Goal: Task Accomplishment & Management: Complete application form

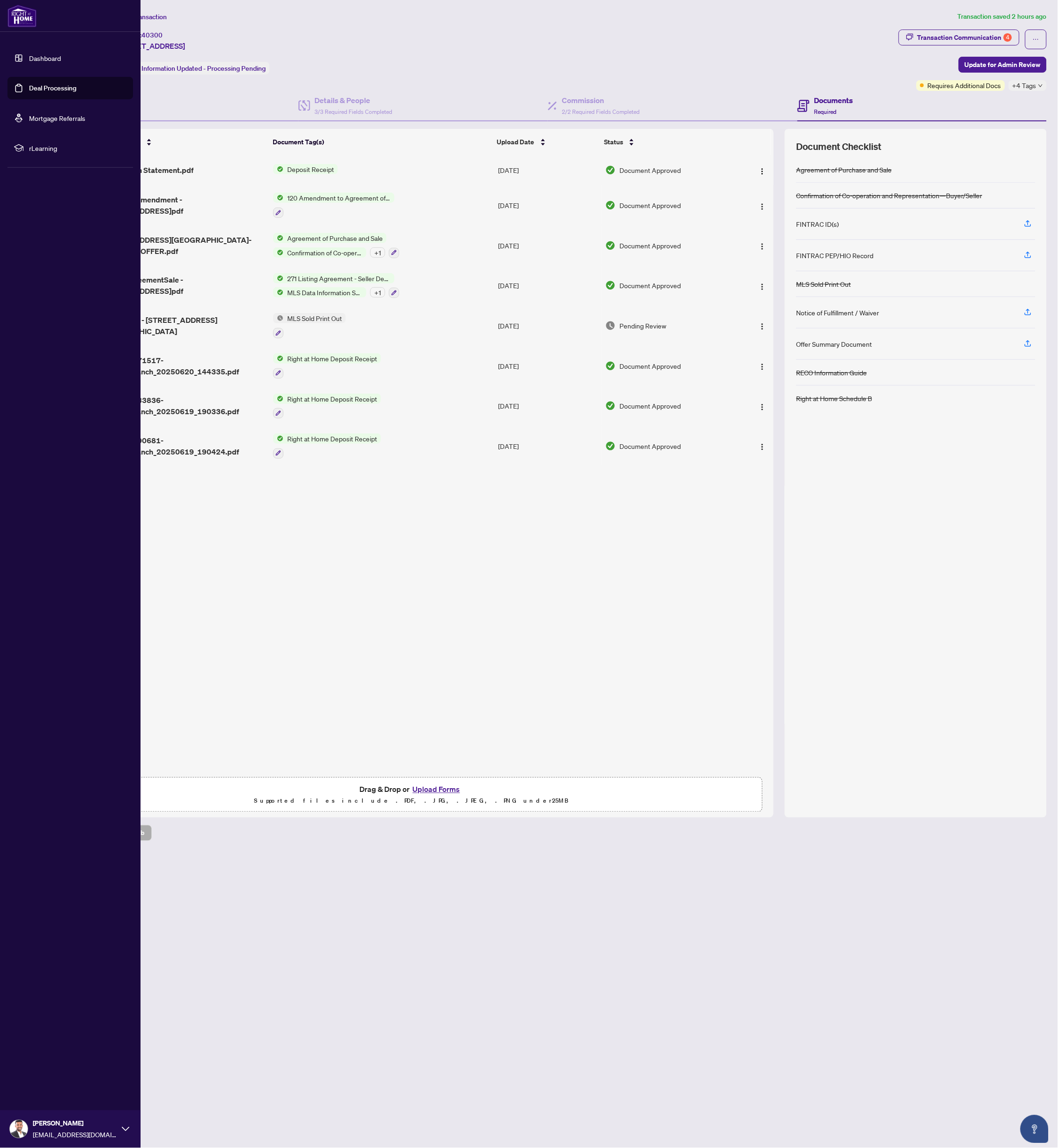
click at [29, 88] on link "Deal Processing" at bounding box center [53, 88] width 47 height 9
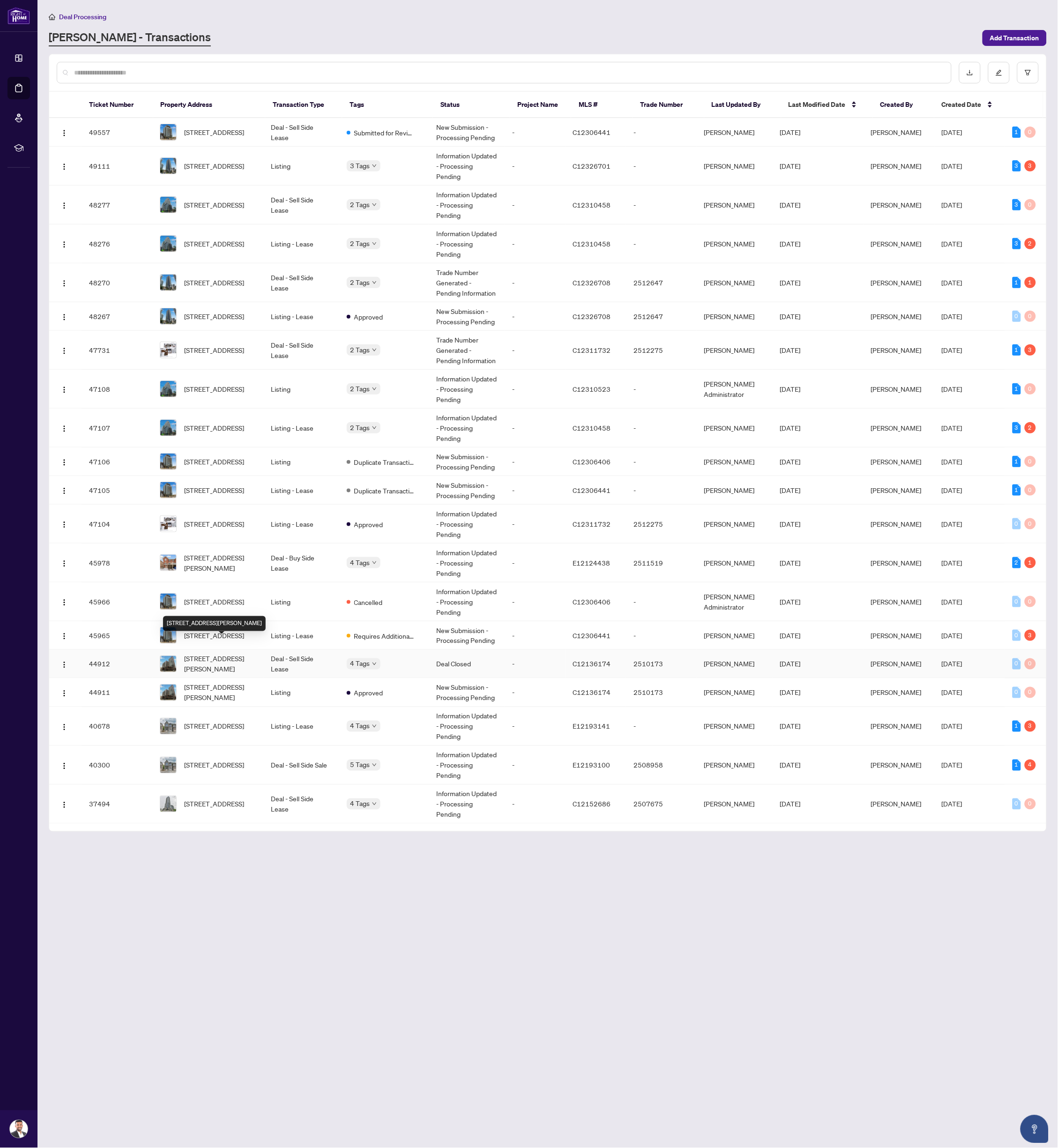
click at [245, 653] on span "[STREET_ADDRESS][PERSON_NAME]" at bounding box center [220, 664] width 72 height 21
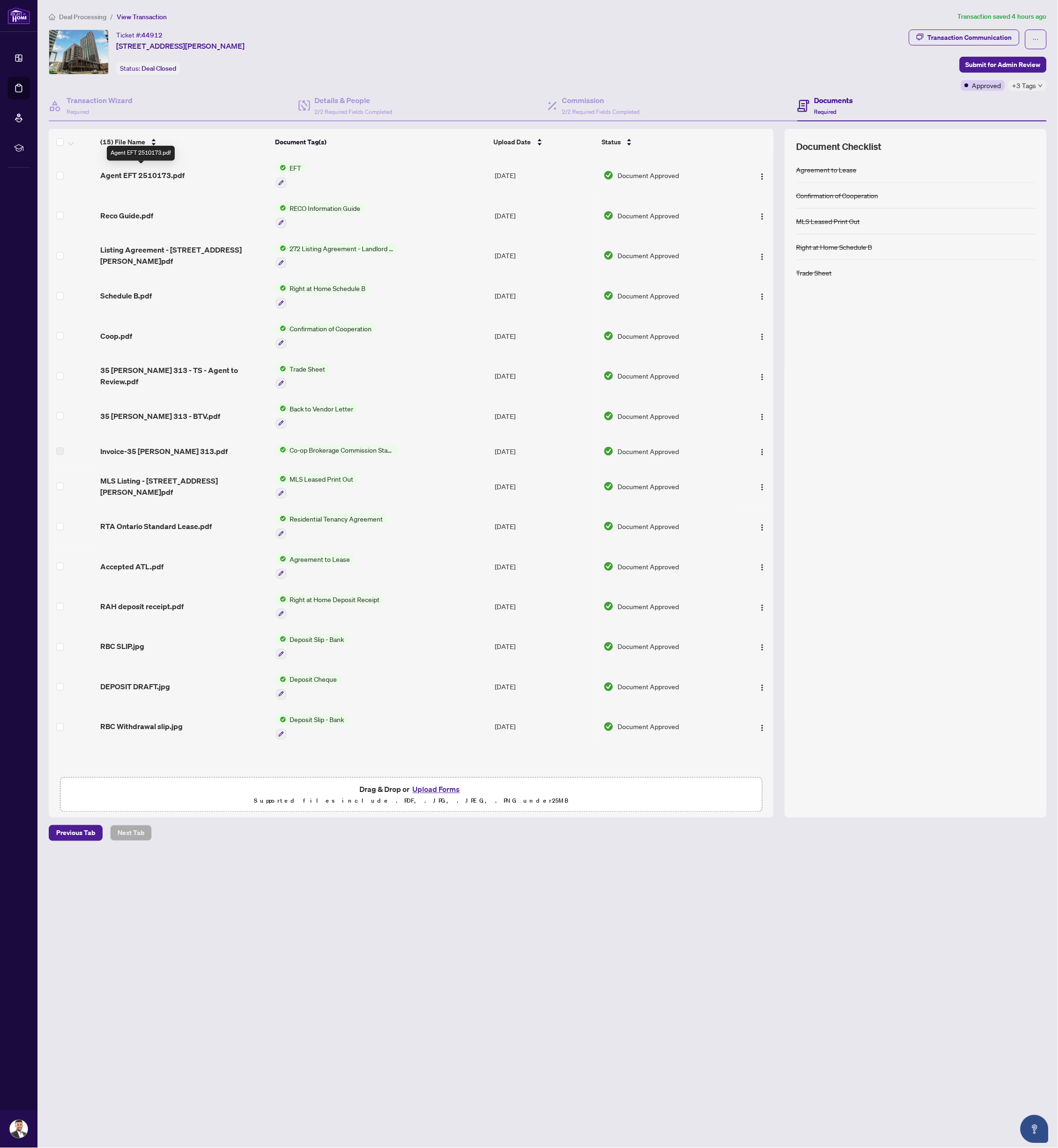
click at [140, 173] on span "Agent EFT 2510173.pdf" at bounding box center [142, 175] width 84 height 11
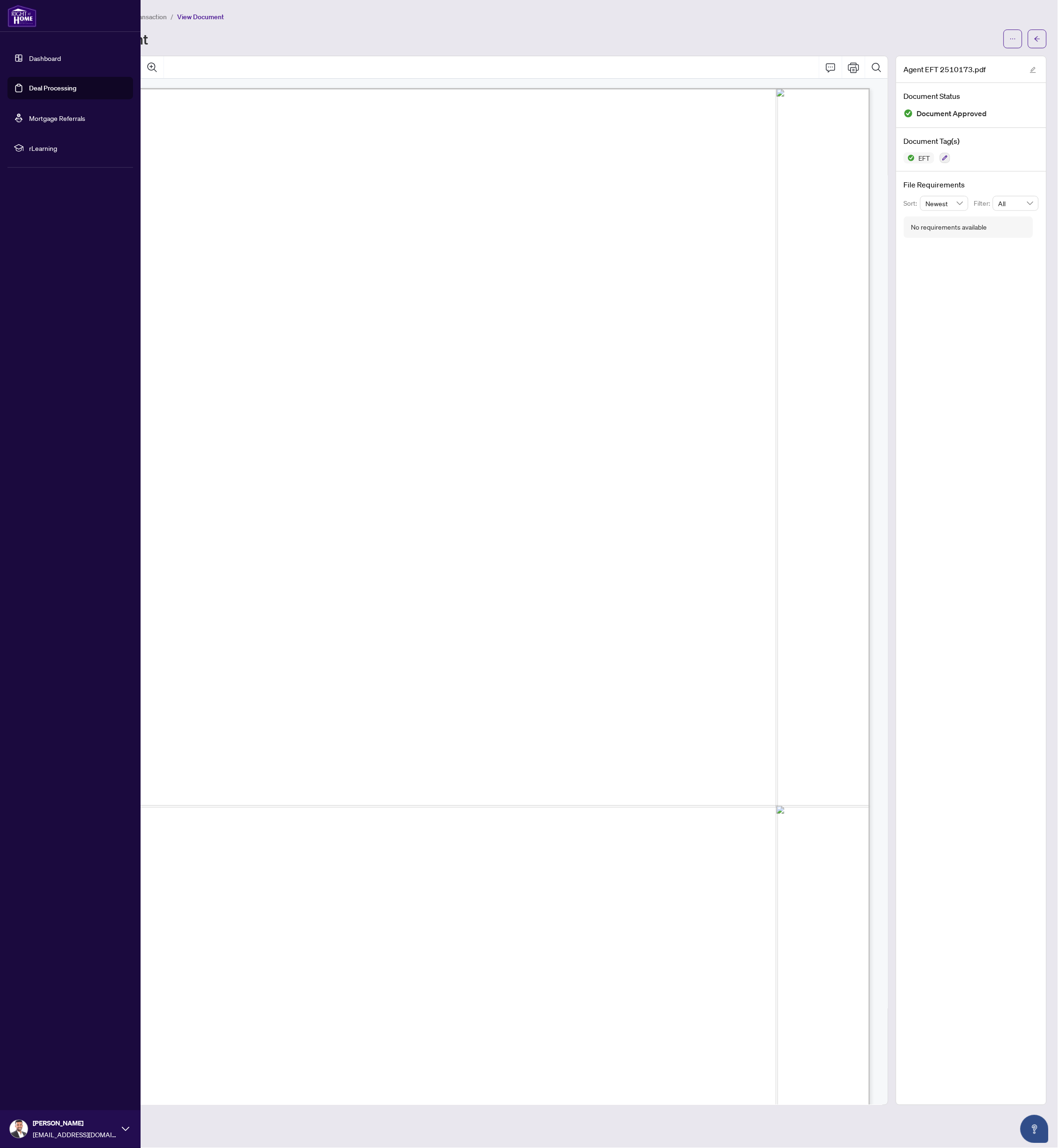
click at [29, 88] on link "Deal Processing" at bounding box center [53, 88] width 47 height 9
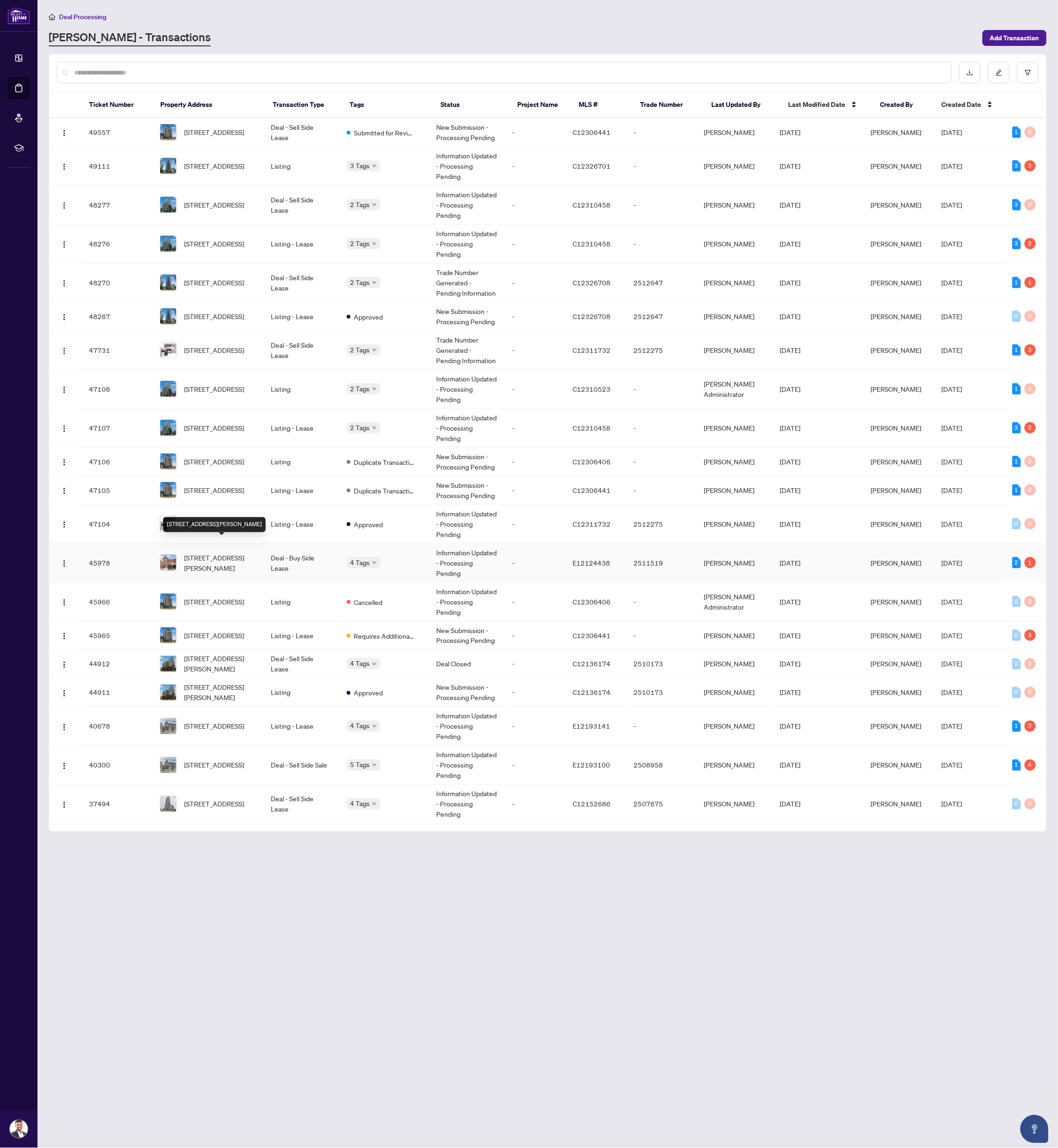
click at [219, 552] on span "[STREET_ADDRESS][PERSON_NAME]" at bounding box center [220, 563] width 72 height 21
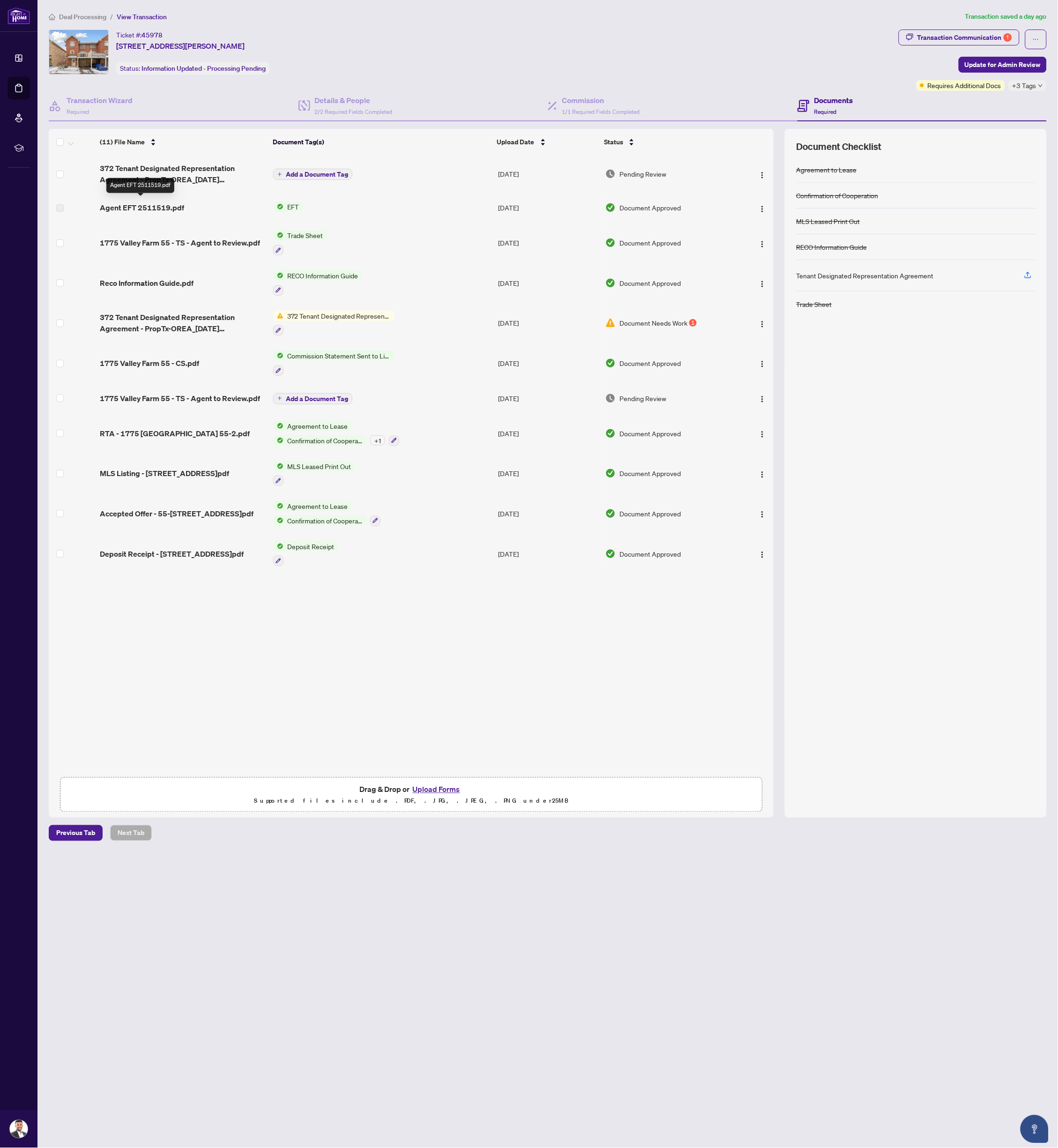
click at [135, 202] on span "Agent EFT 2511519.pdf" at bounding box center [142, 207] width 84 height 11
click at [145, 205] on span "Agent EFT 2511519.pdf" at bounding box center [142, 207] width 84 height 11
click at [61, 205] on label at bounding box center [60, 208] width 8 height 11
drag, startPoint x: 127, startPoint y: 205, endPoint x: 159, endPoint y: 205, distance: 32.0
click at [159, 205] on span "Agent EFT 2511519.pdf" at bounding box center [142, 207] width 84 height 11
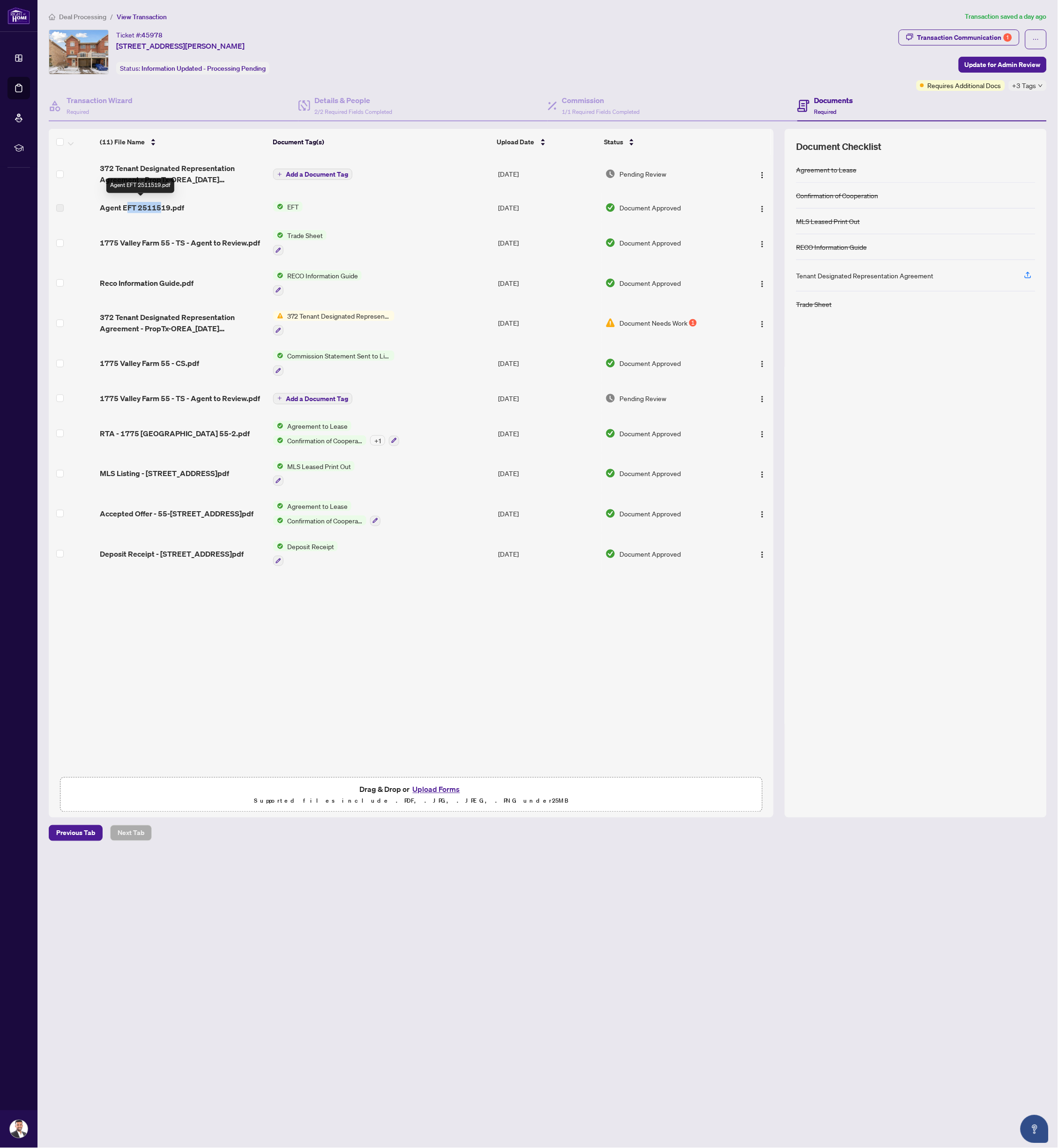
click at [161, 205] on span "Agent EFT 2511519.pdf" at bounding box center [142, 207] width 84 height 11
click at [181, 207] on span "Agent EFT 2511519.pdf" at bounding box center [142, 207] width 84 height 11
click at [148, 203] on span "Agent EFT 2511519.pdf" at bounding box center [142, 207] width 84 height 11
click at [759, 205] on img "button" at bounding box center [763, 209] width 8 height 8
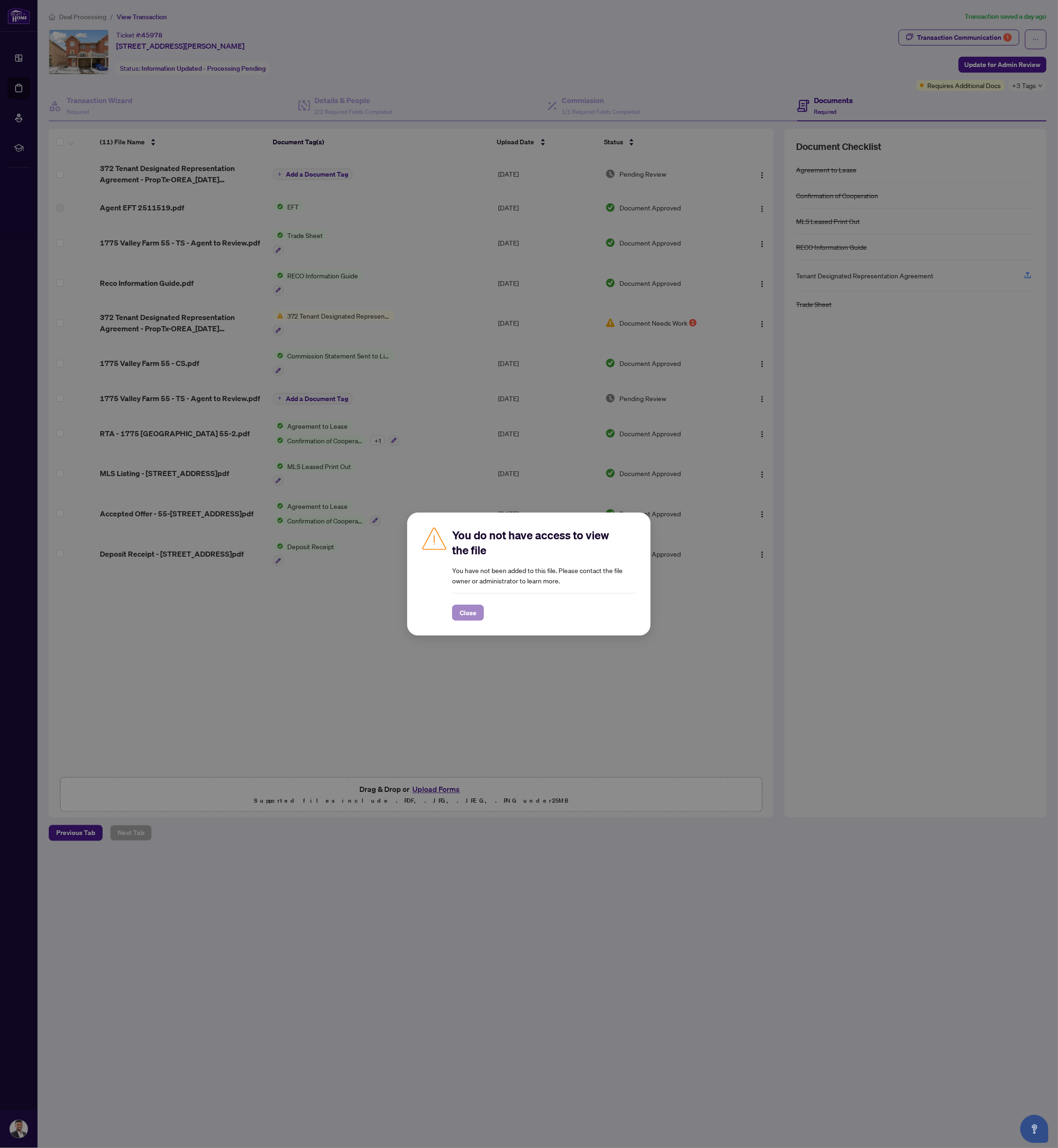
click at [466, 614] on span "Close" at bounding box center [468, 613] width 17 height 15
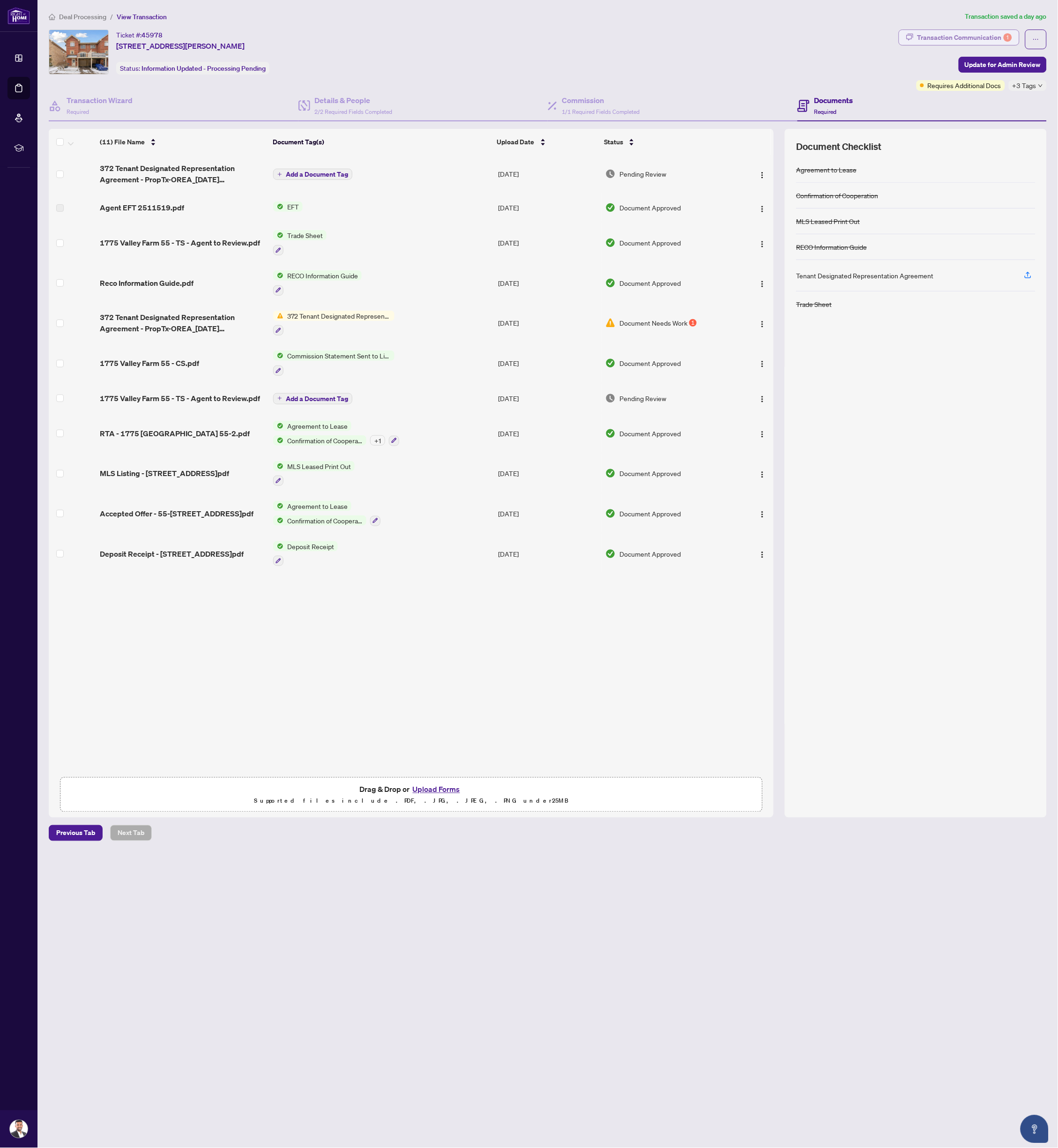
click at [923, 30] on div "Transaction Communication 1" at bounding box center [965, 37] width 95 height 15
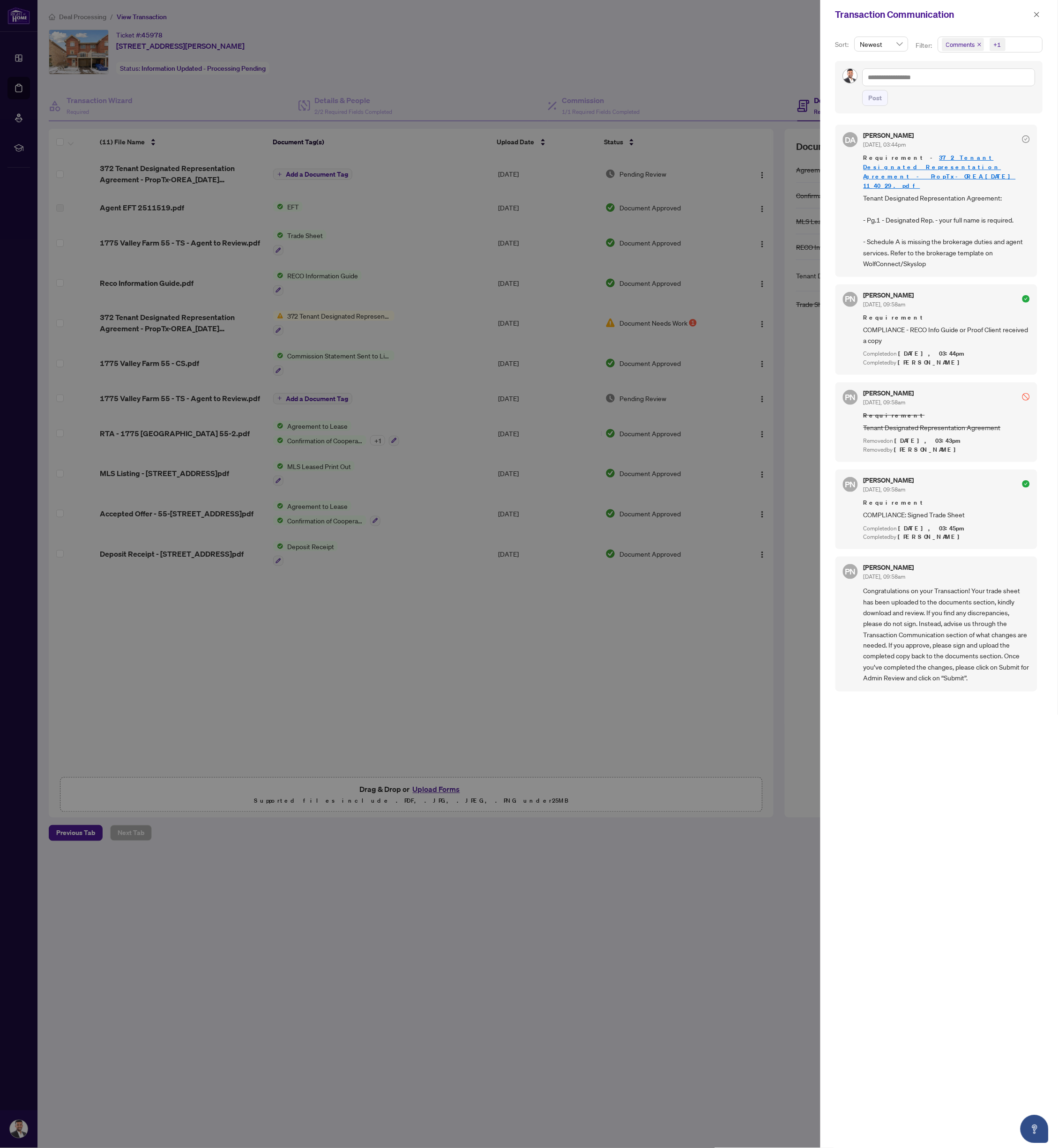
click at [443, 75] on div at bounding box center [529, 574] width 1058 height 1148
click at [1034, 14] on icon "close" at bounding box center [1037, 14] width 7 height 7
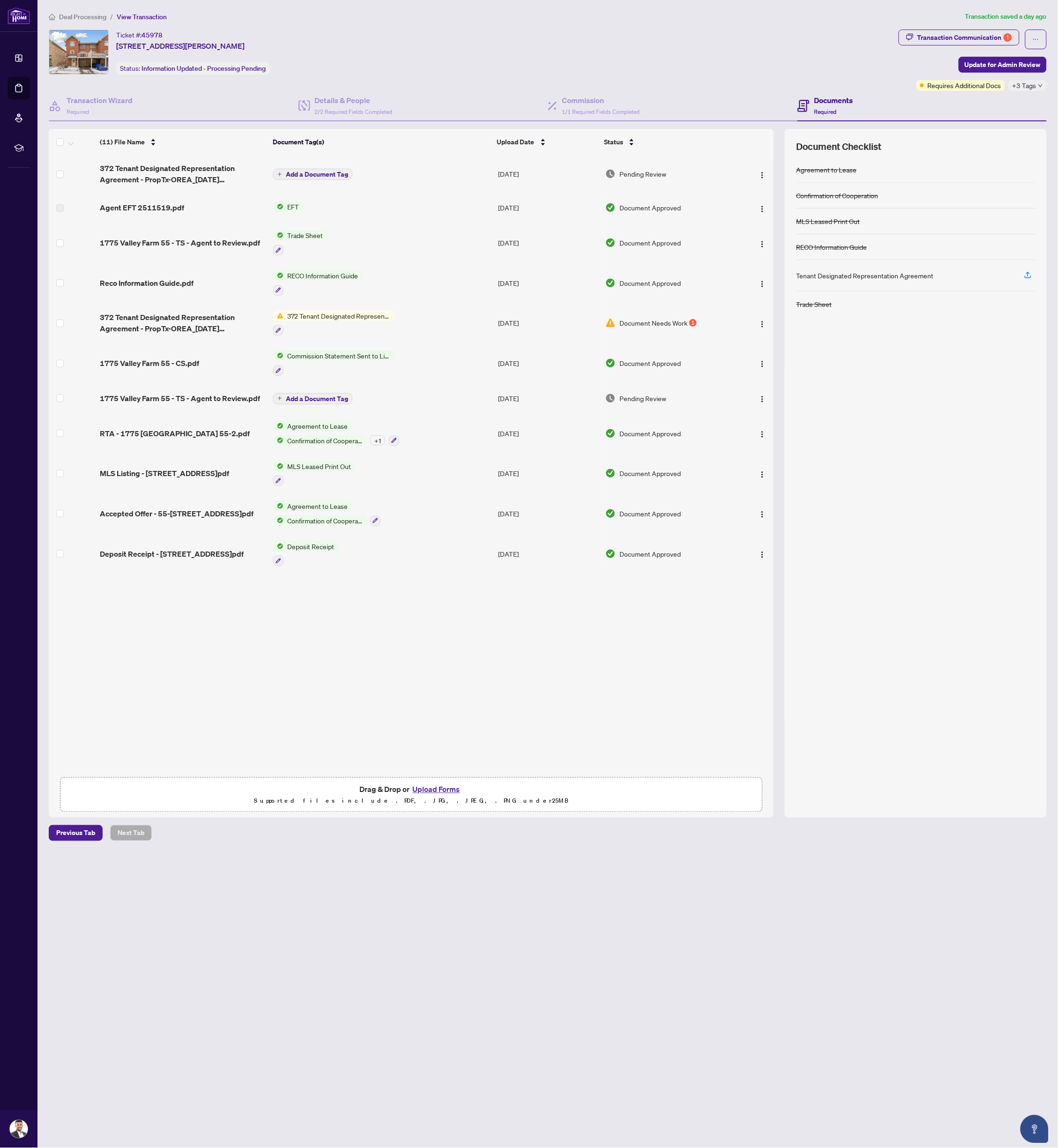
click at [324, 68] on div "Ticket #: 45978 [STREET_ADDRESS][PERSON_NAME] Status: Information Updated - Pro…" at bounding box center [472, 52] width 846 height 45
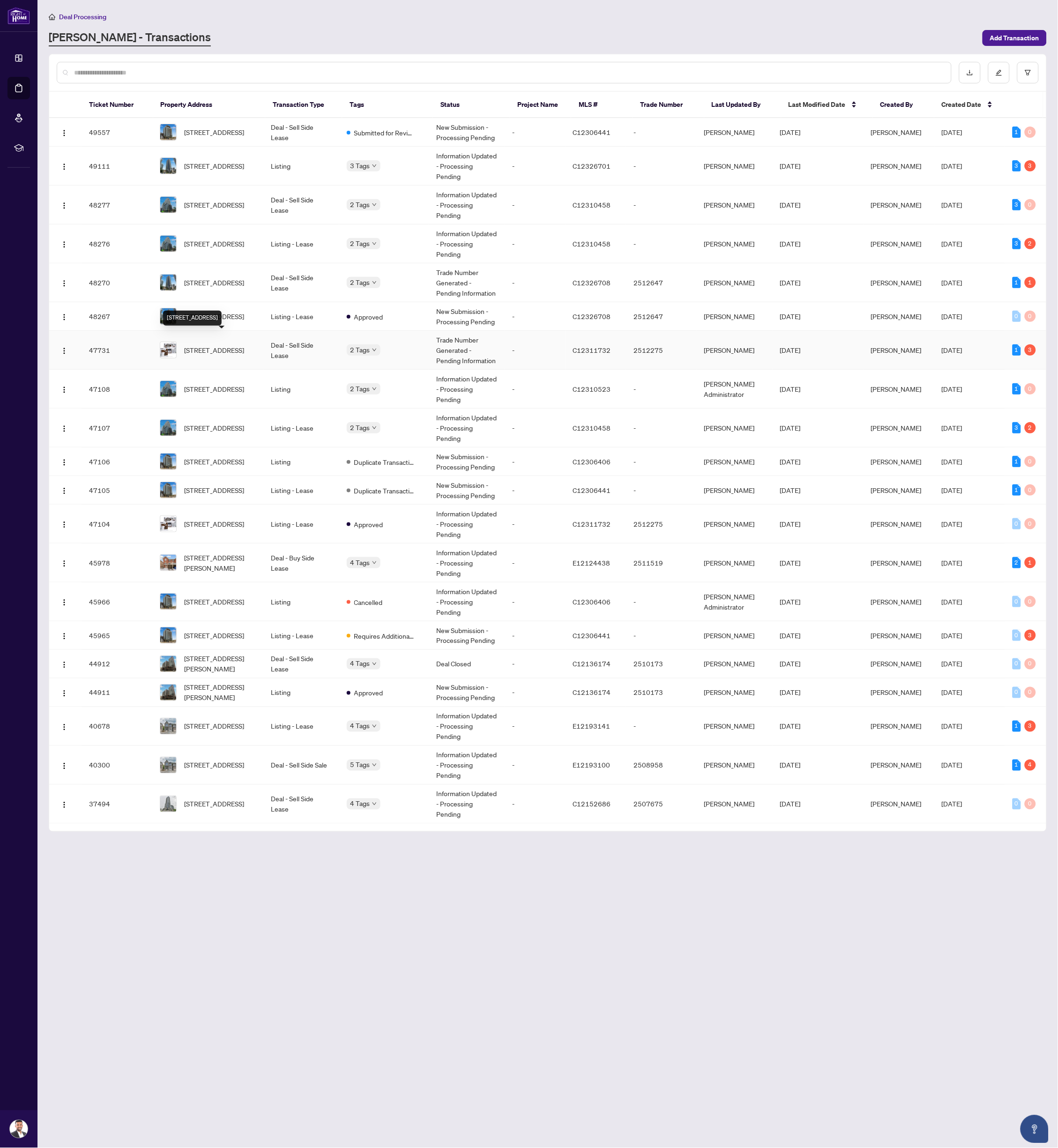
click at [244, 346] on span "[STREET_ADDRESS]" at bounding box center [214, 350] width 60 height 11
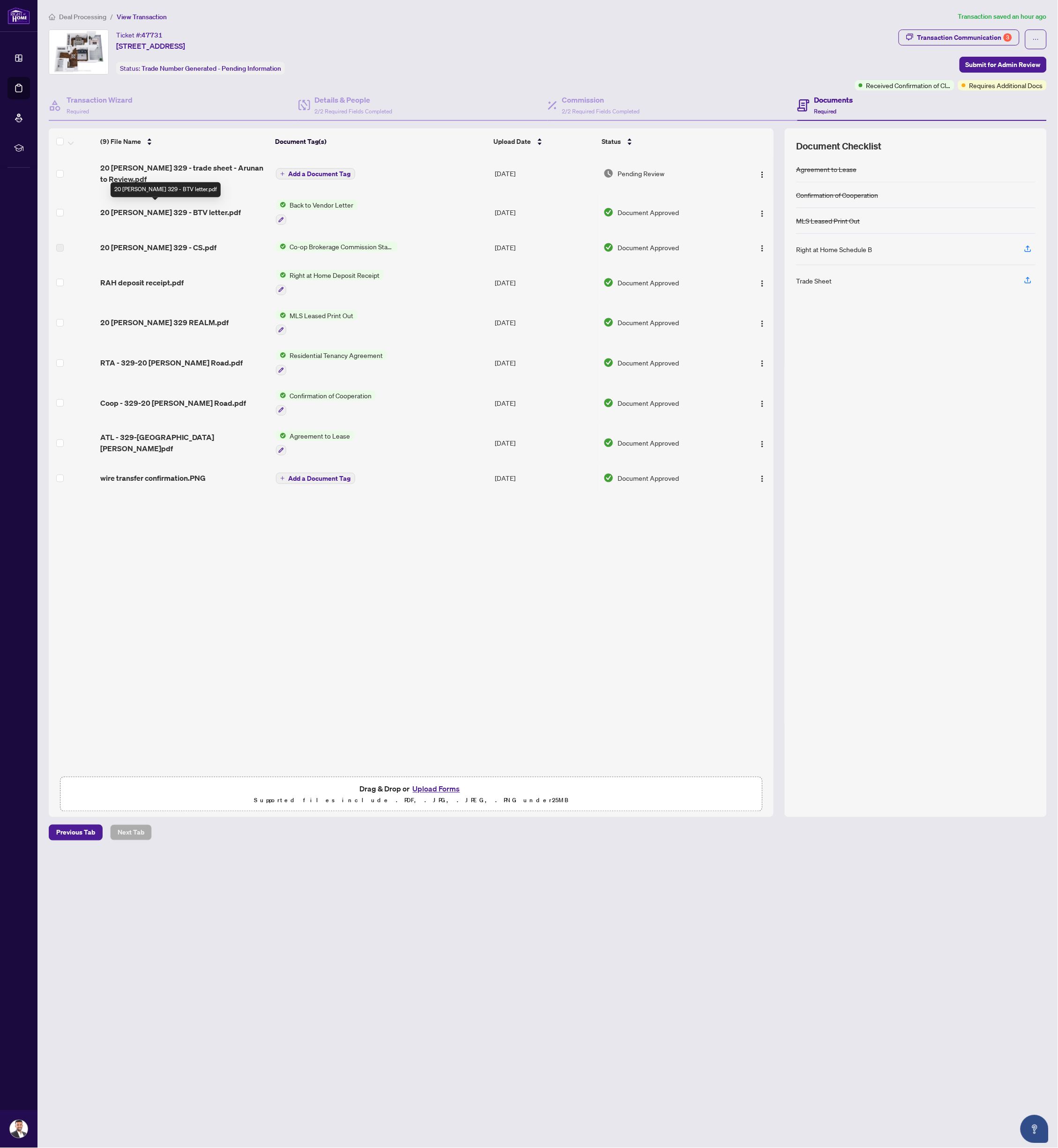
click at [172, 208] on span "20 [PERSON_NAME] 329 - BTV letter.pdf" at bounding box center [170, 212] width 141 height 11
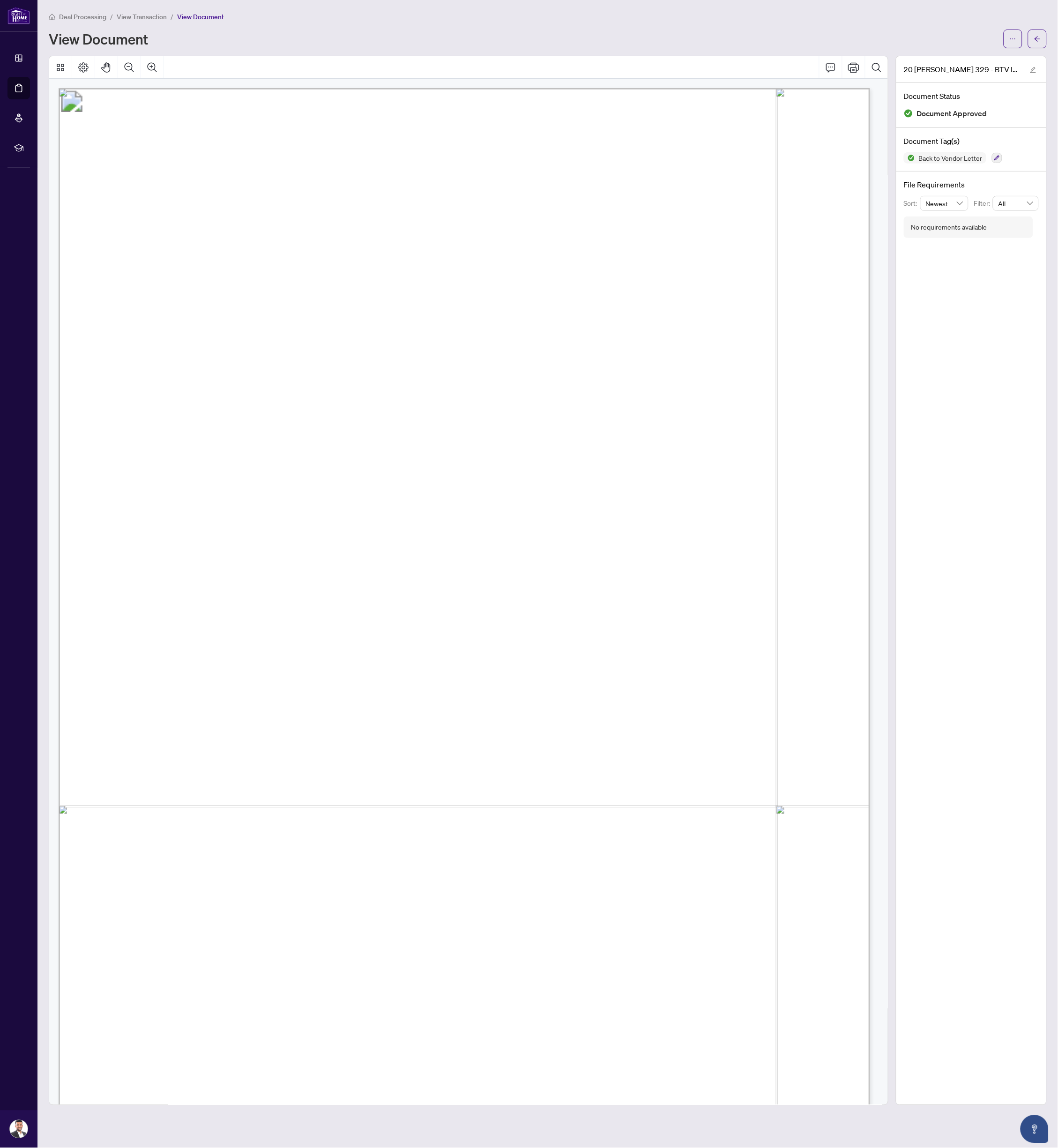
scroll to position [42, 0]
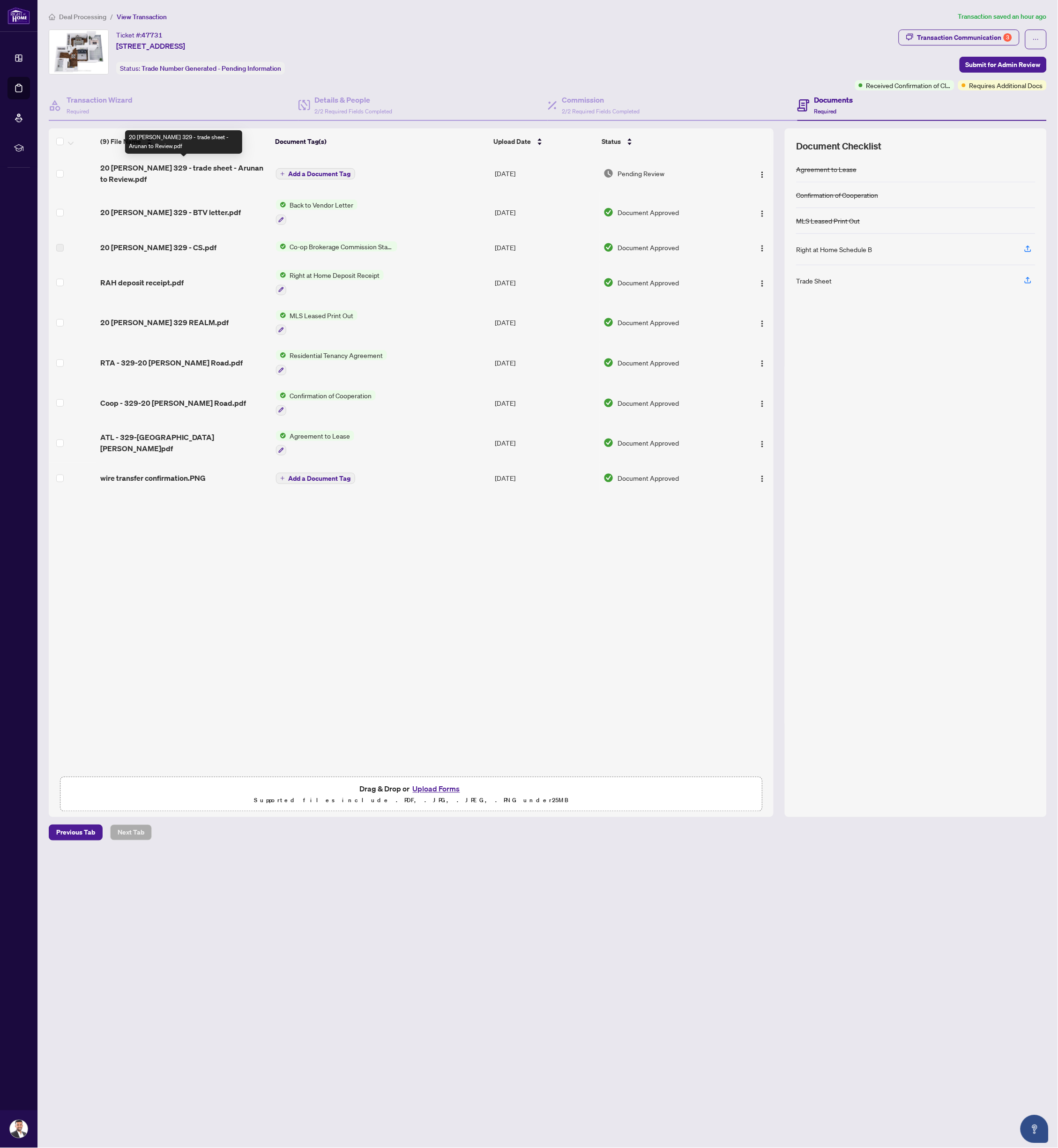
click at [171, 165] on span "20 [PERSON_NAME] 329 - trade sheet - Arunan to Review.pdf" at bounding box center [184, 173] width 168 height 23
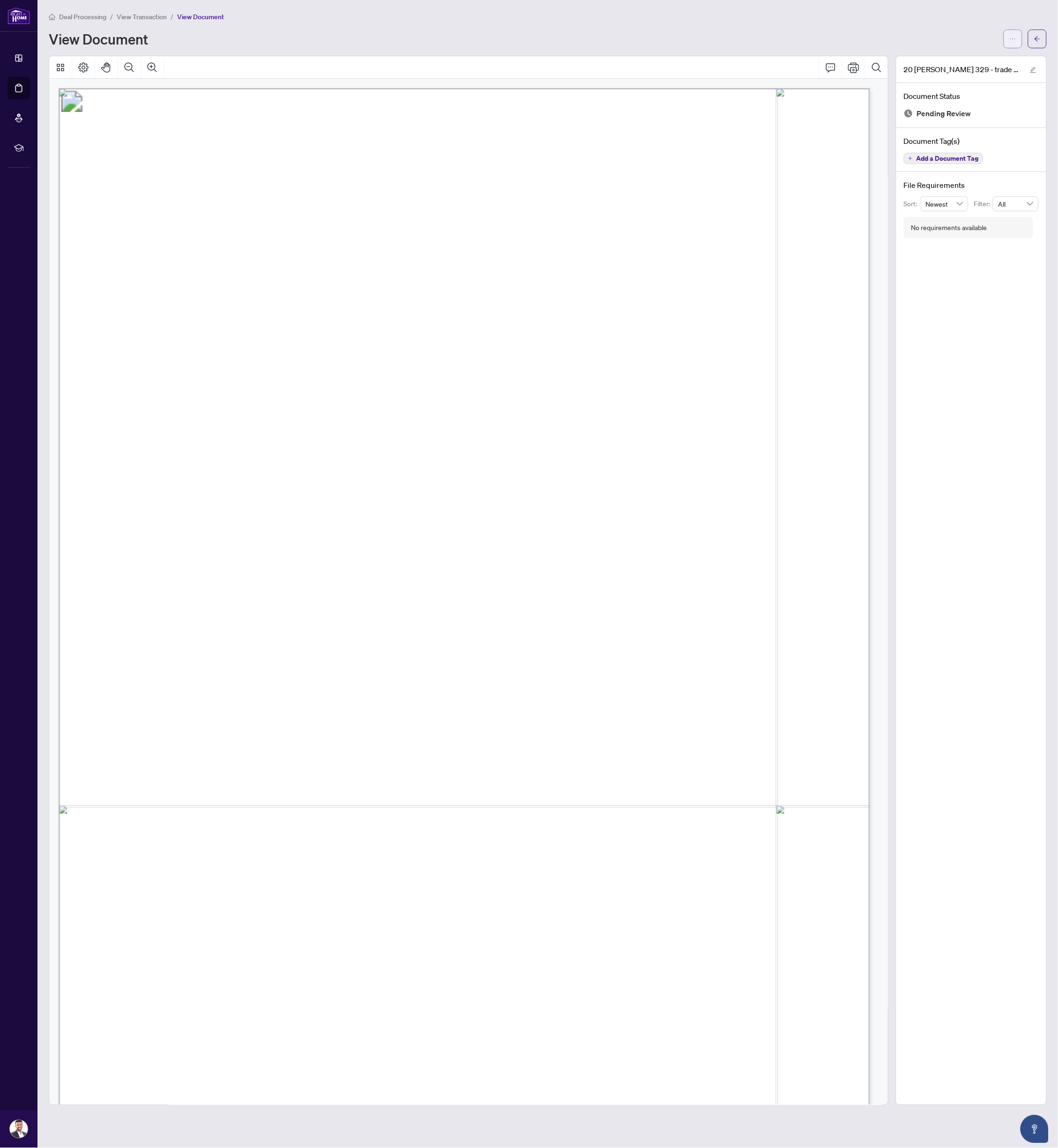
click at [1005, 42] on button "button" at bounding box center [1013, 39] width 19 height 19
click at [986, 58] on span "Download" at bounding box center [979, 59] width 71 height 11
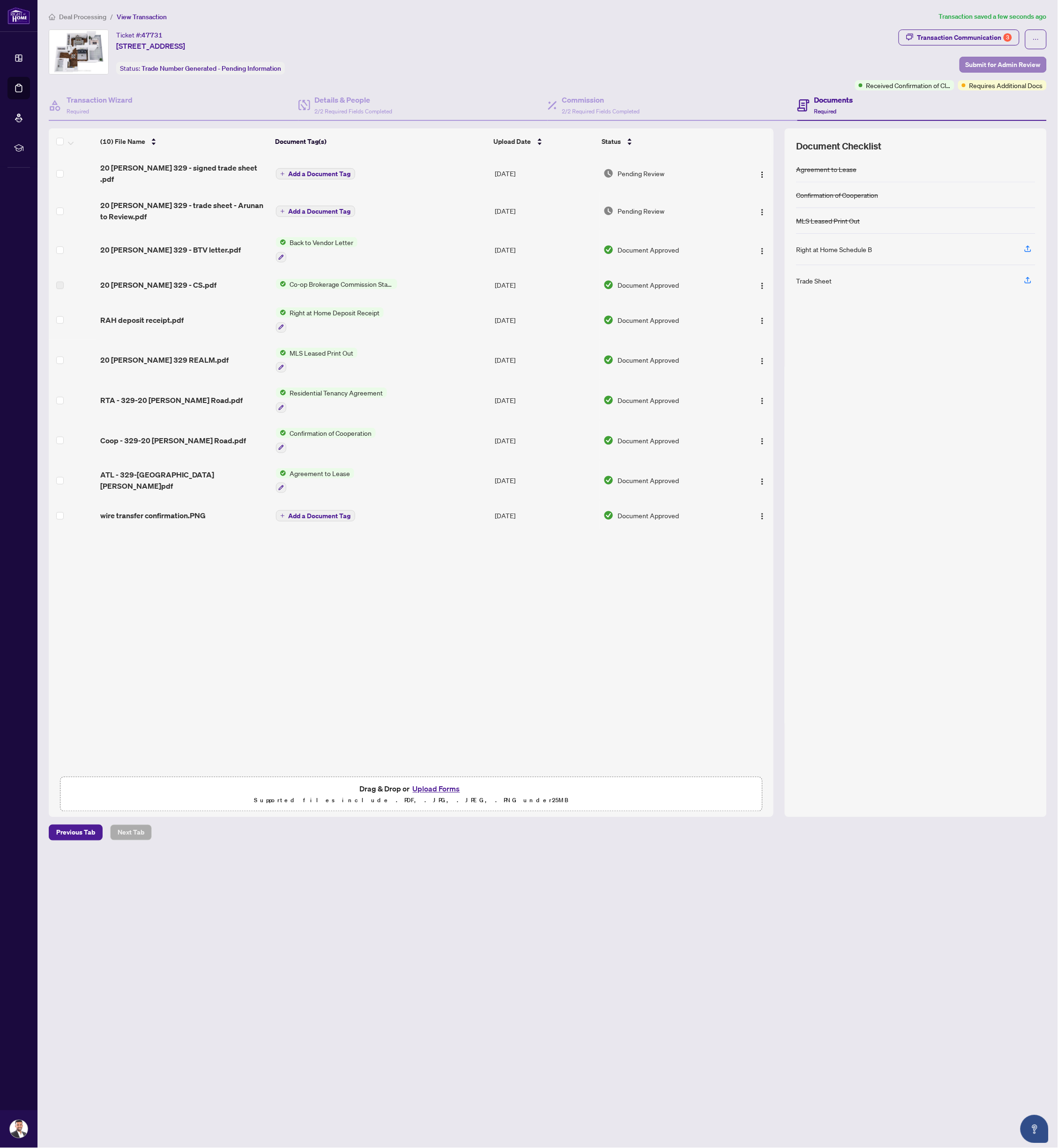
click at [997, 63] on span "Submit for Admin Review" at bounding box center [1003, 64] width 75 height 15
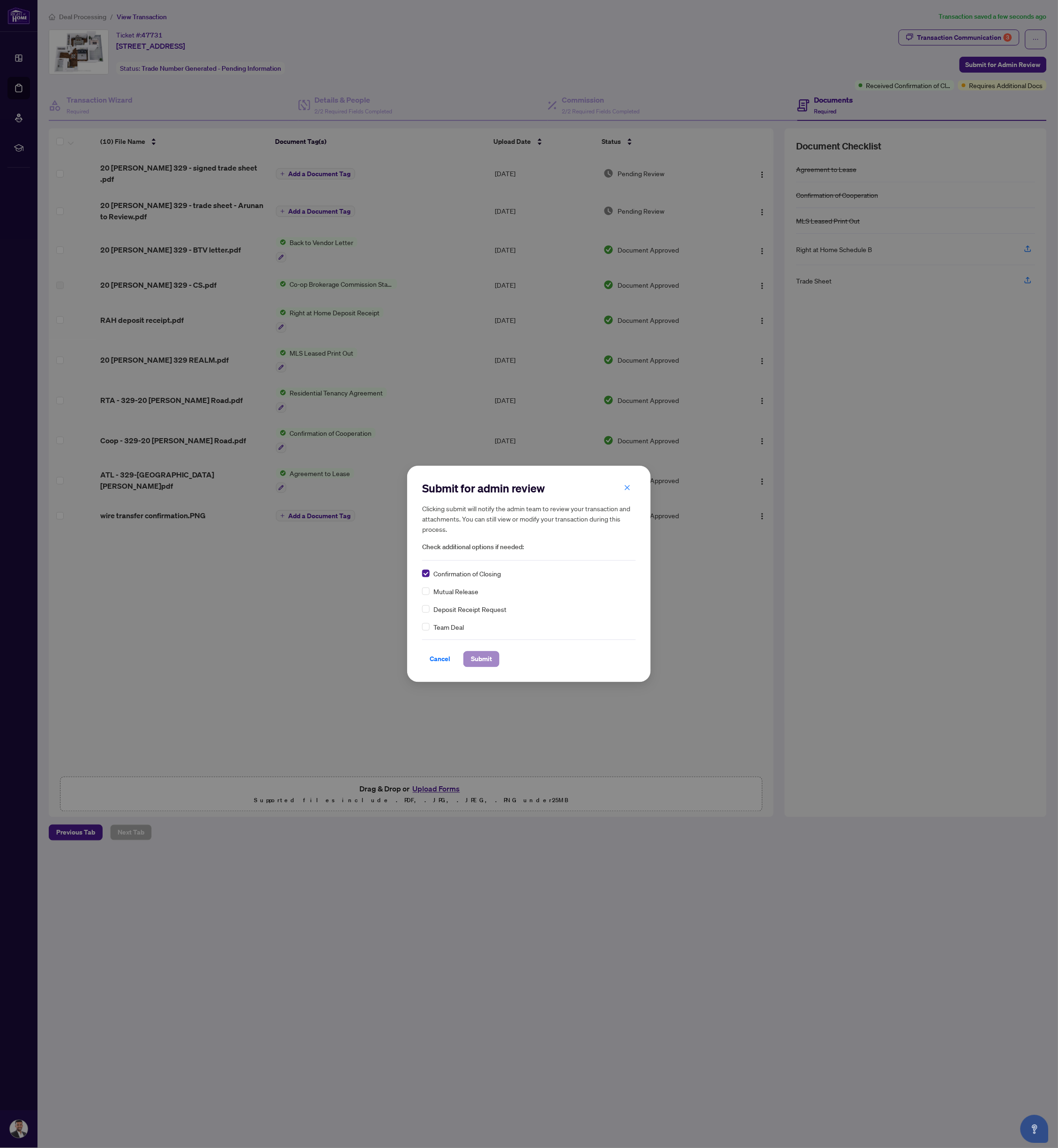
click at [484, 655] on span "Submit" at bounding box center [482, 659] width 21 height 15
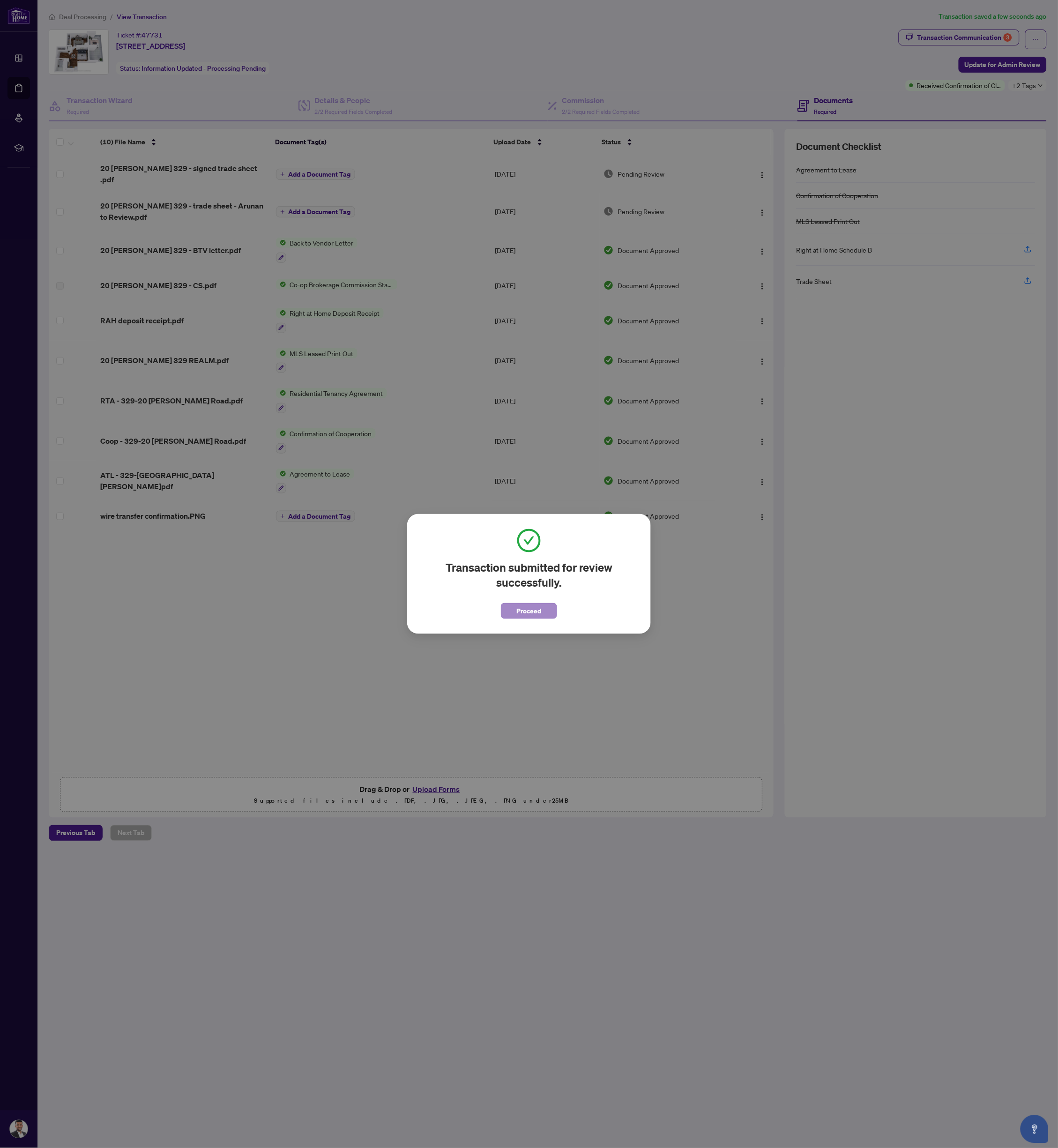
click at [532, 606] on span "Proceed" at bounding box center [529, 611] width 25 height 15
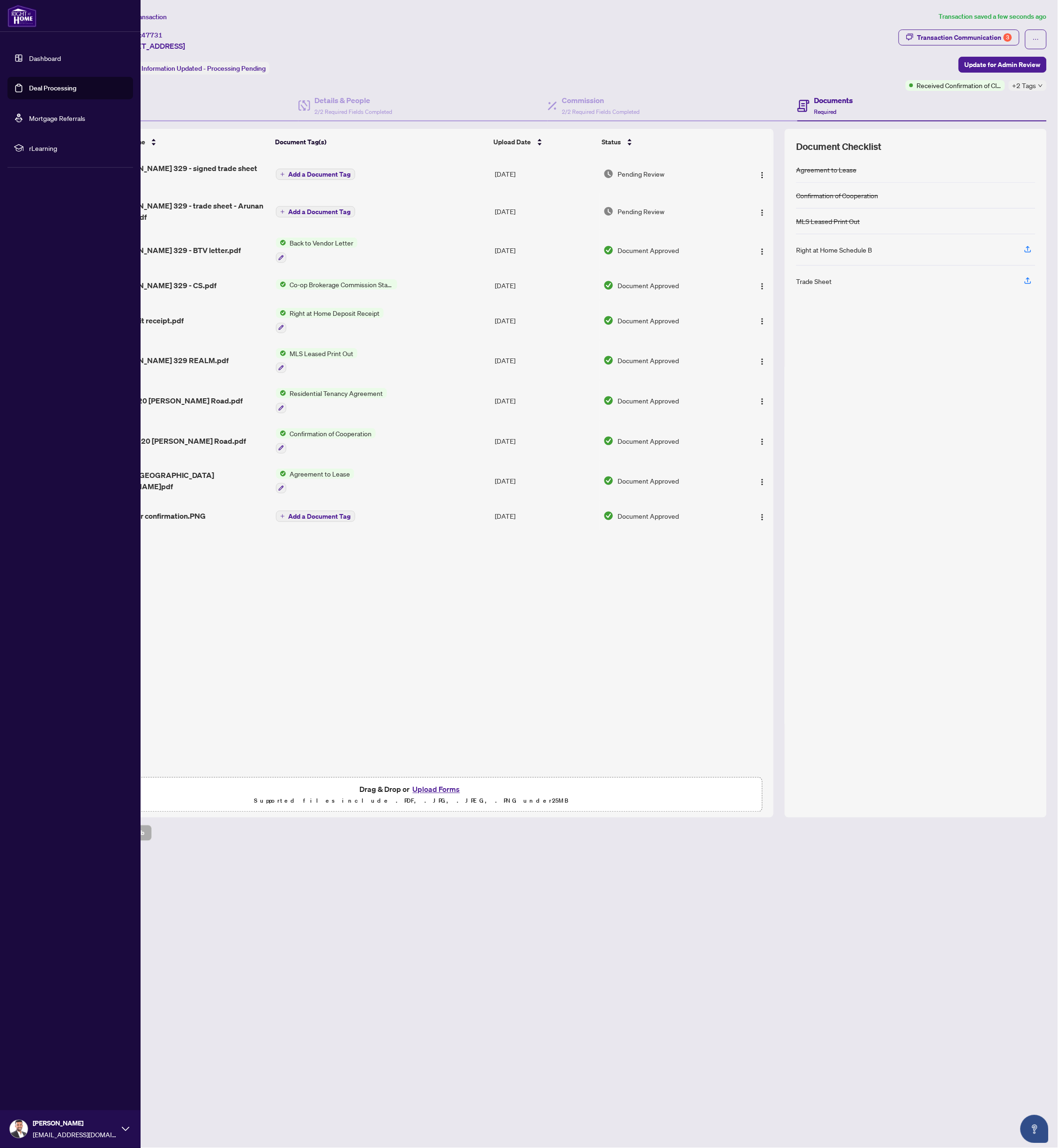
click at [29, 88] on link "Deal Processing" at bounding box center [53, 88] width 47 height 9
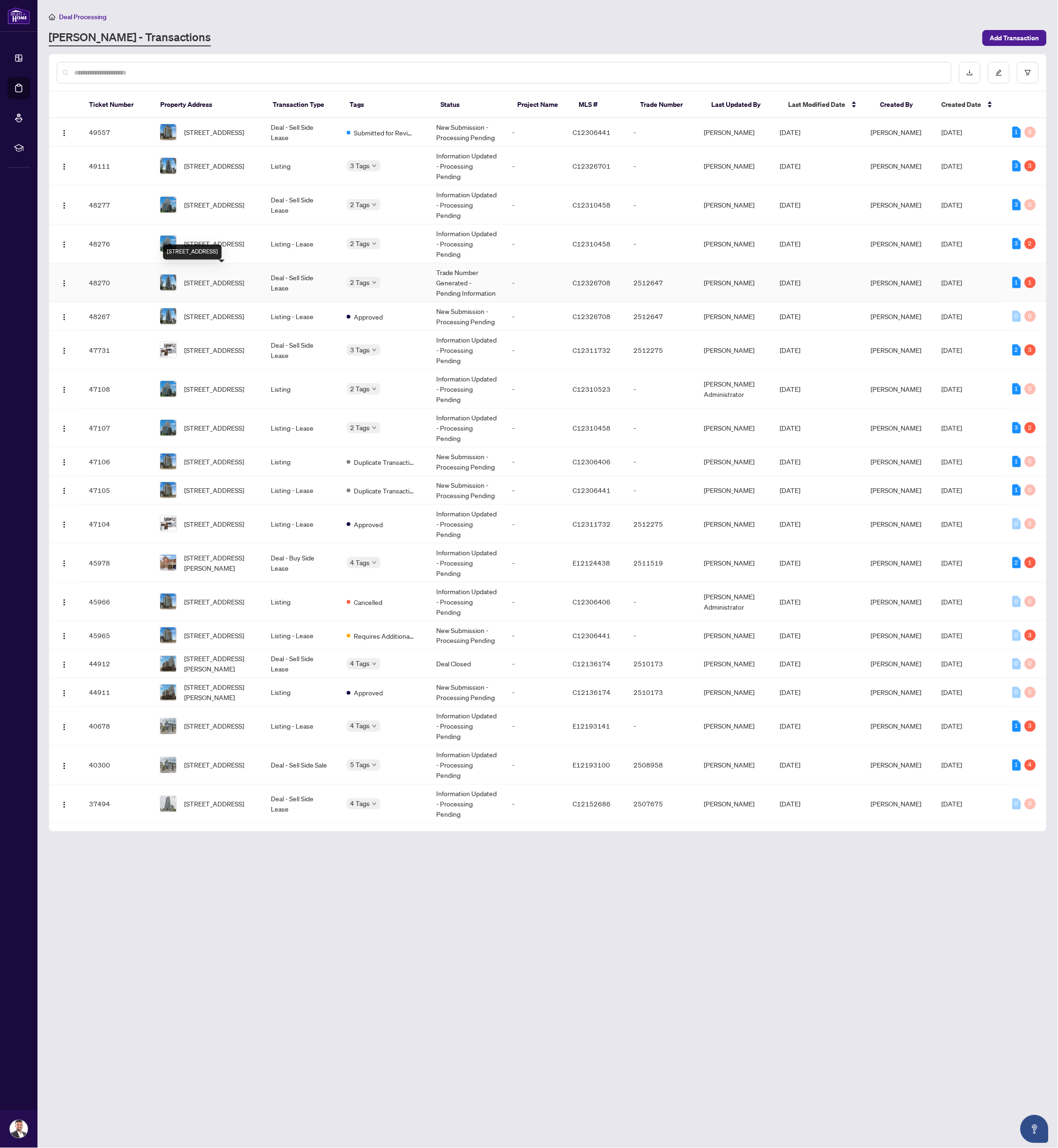
click at [222, 277] on span "[STREET_ADDRESS]" at bounding box center [214, 282] width 60 height 11
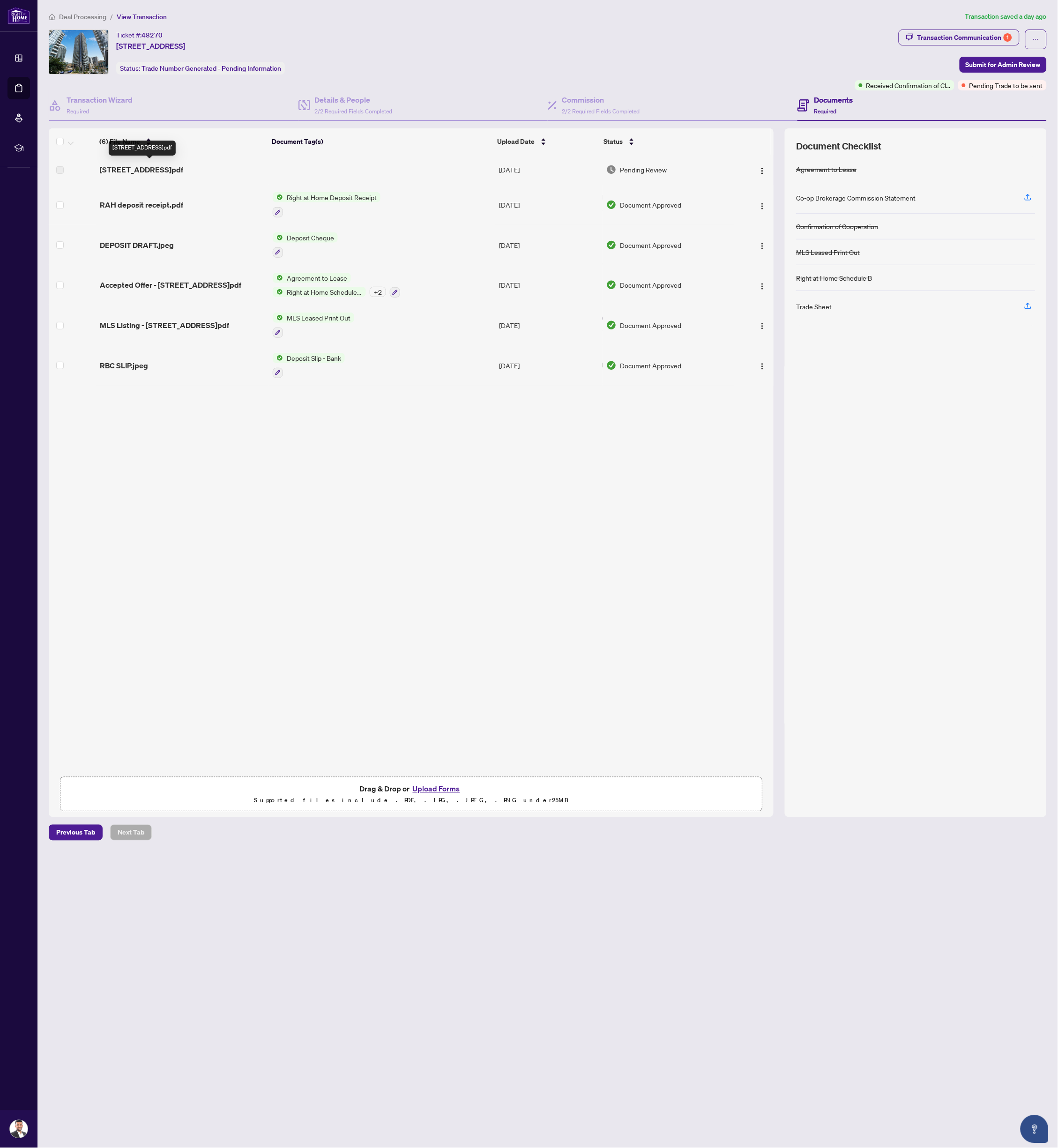
click at [149, 167] on span "[STREET_ADDRESS]pdf" at bounding box center [141, 169] width 83 height 11
click at [938, 45] on span "Transaction Communication 1" at bounding box center [959, 39] width 121 height 20
click at [929, 33] on div "Transaction Communication 1" at bounding box center [965, 37] width 95 height 15
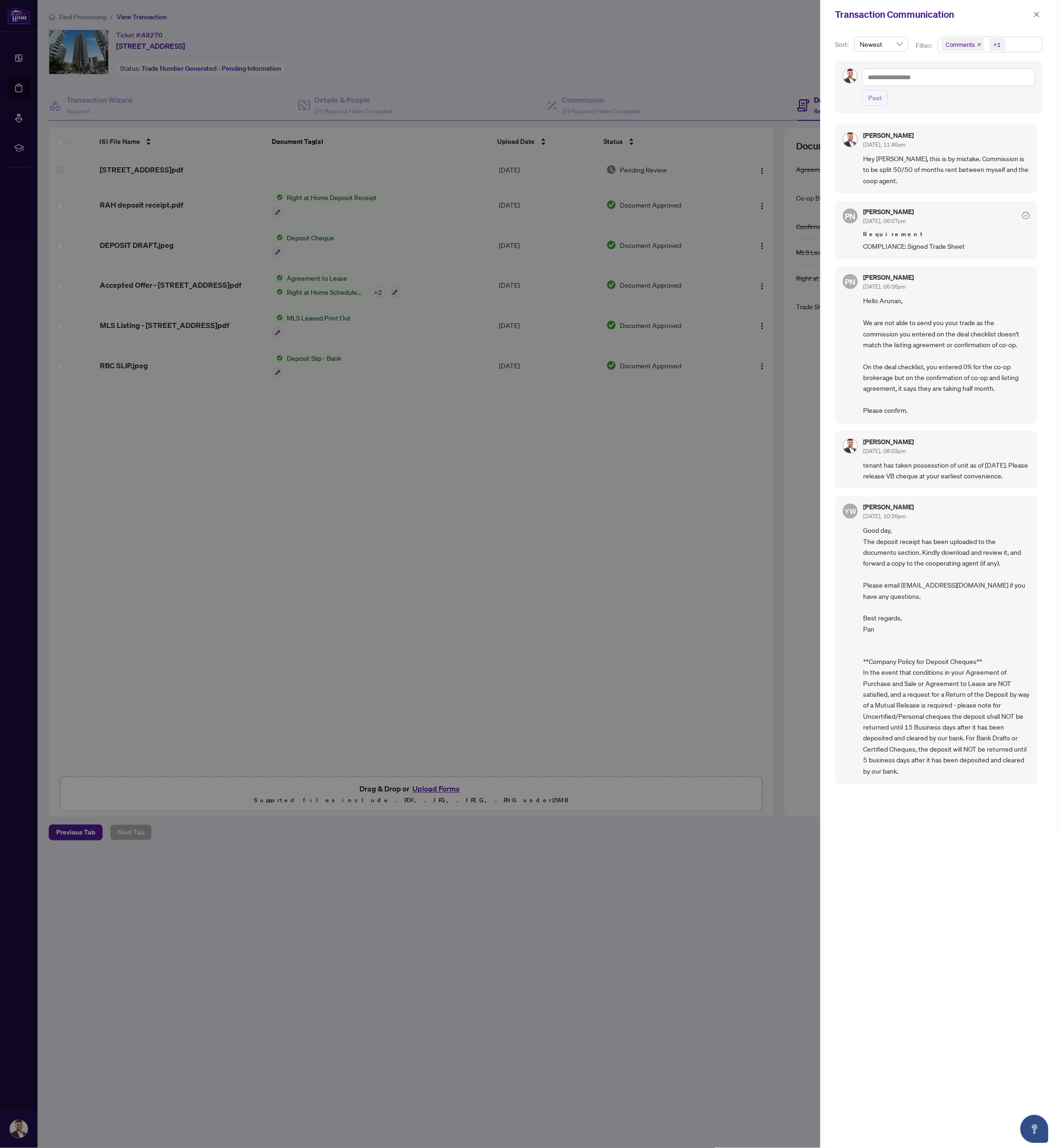
click at [726, 90] on div at bounding box center [529, 574] width 1058 height 1148
click at [1038, 14] on icon "close" at bounding box center [1037, 14] width 7 height 7
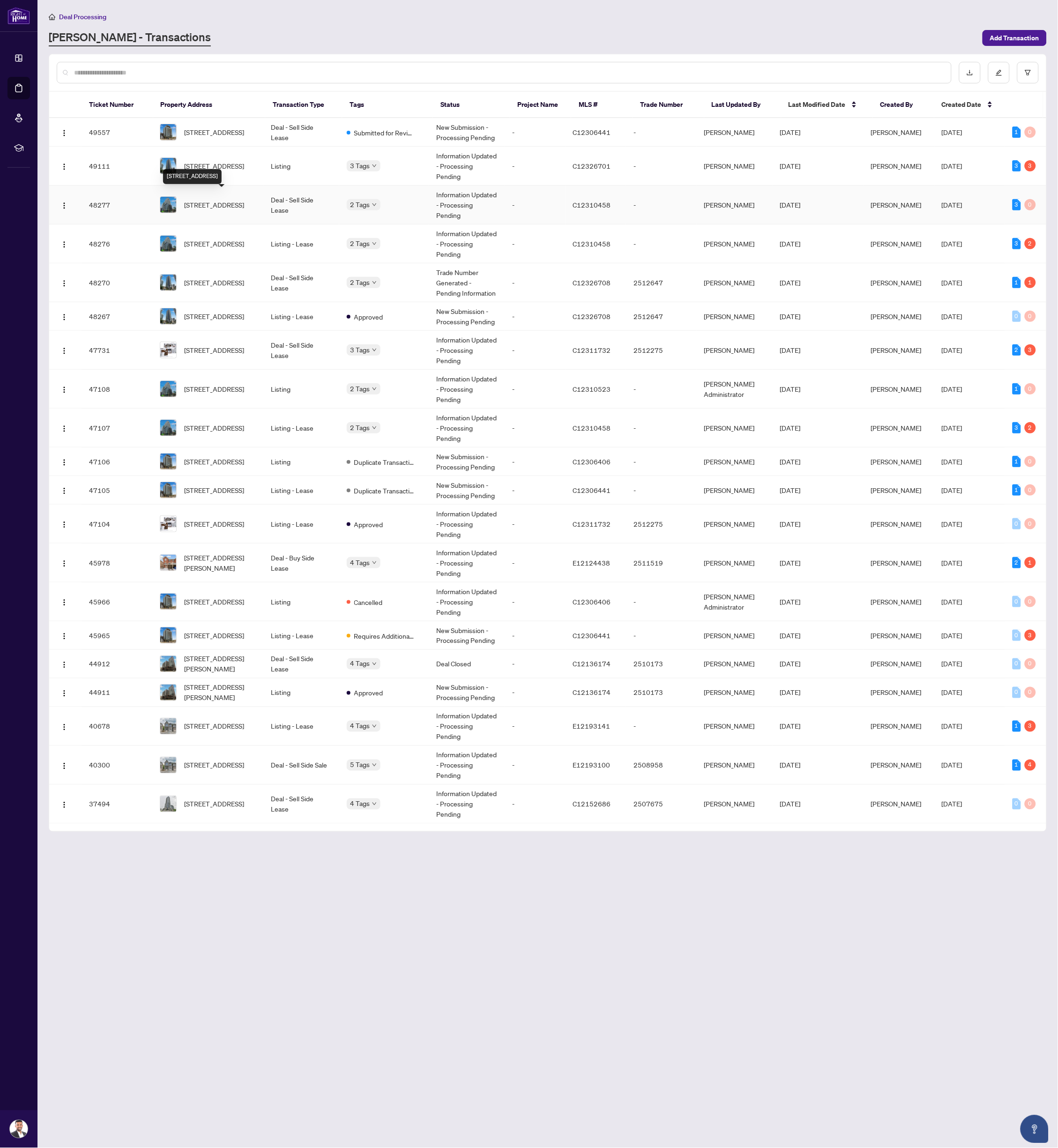
click at [224, 200] on span "[STREET_ADDRESS]" at bounding box center [214, 205] width 60 height 11
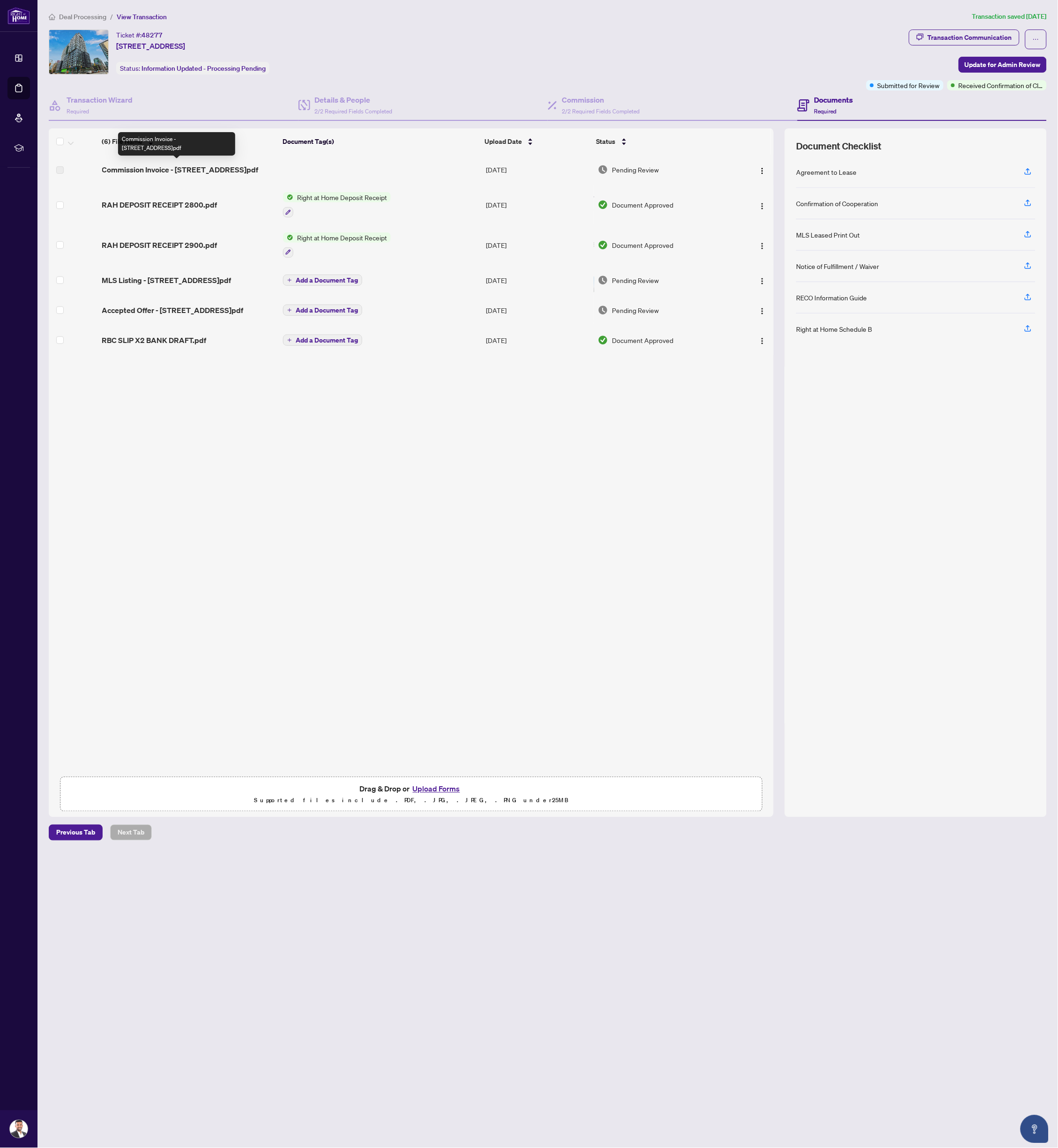
click at [180, 169] on span "Commission Invoice - [STREET_ADDRESS]pdf" at bounding box center [180, 169] width 157 height 11
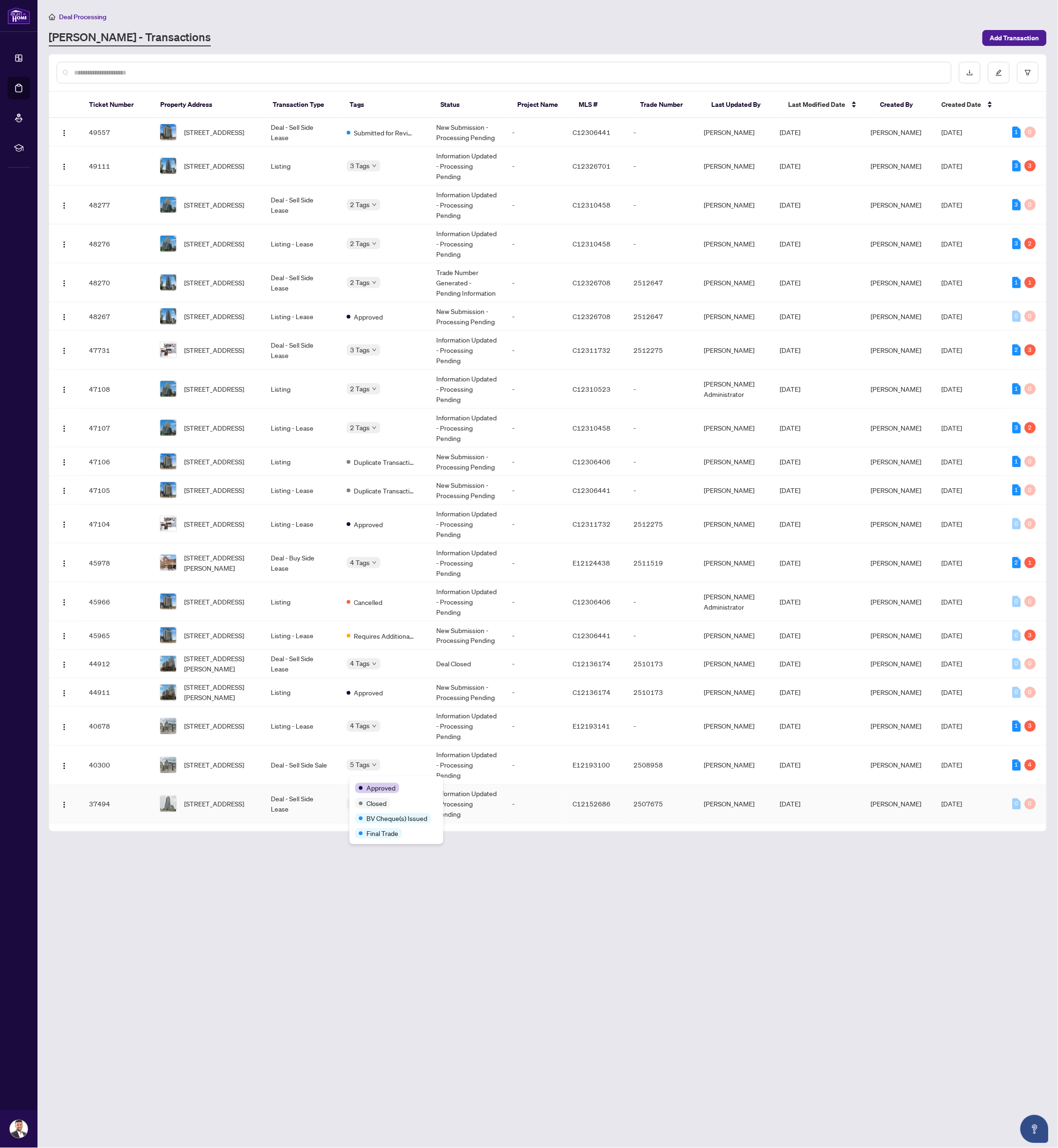
click at [377, 783] on span "Approved" at bounding box center [381, 788] width 29 height 11
click at [221, 760] on span "[STREET_ADDRESS]" at bounding box center [214, 765] width 60 height 11
click at [322, 338] on td "Deal - Sell Side Lease" at bounding box center [301, 350] width 76 height 39
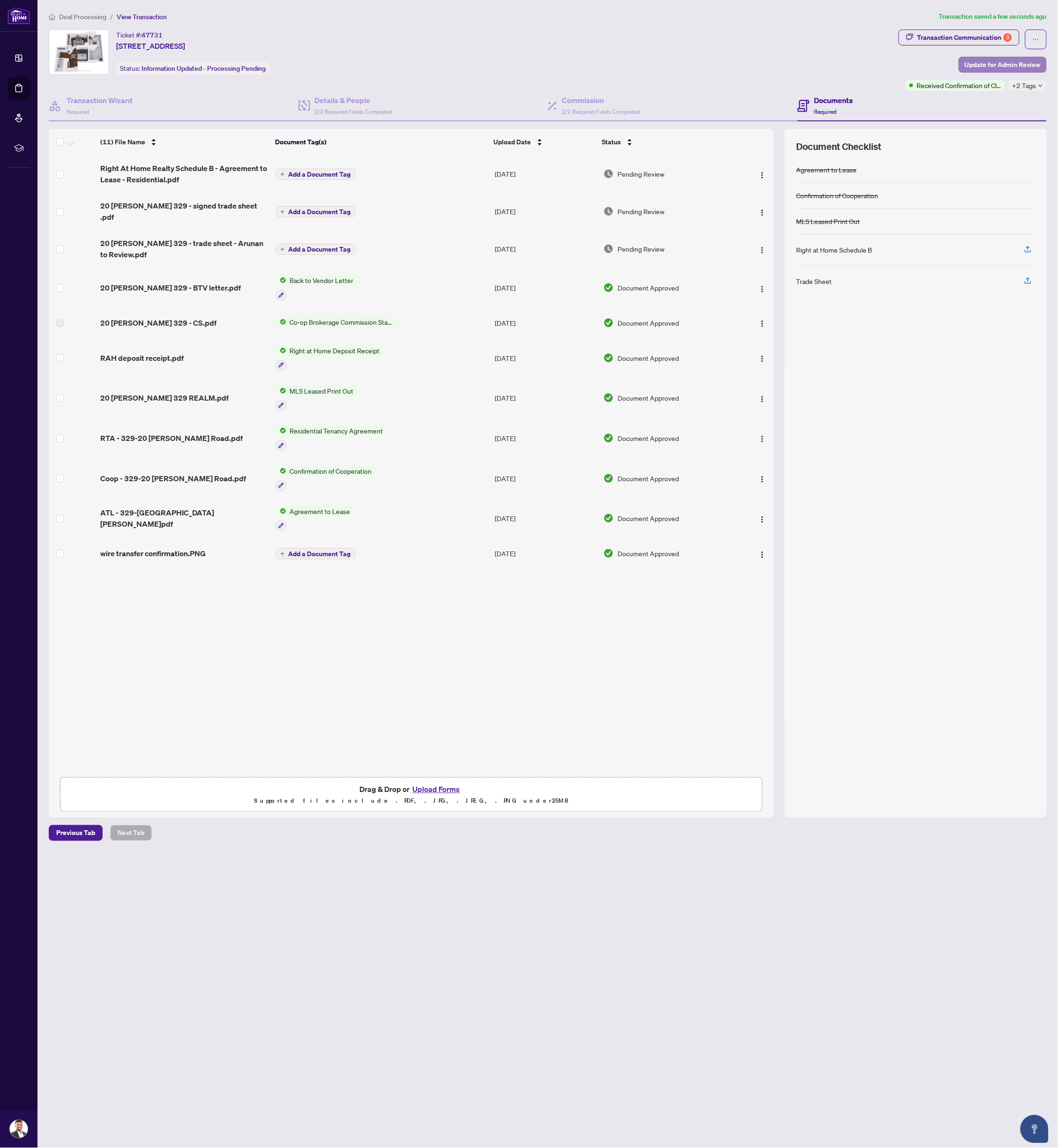
click at [975, 63] on span "Update for Admin Review" at bounding box center [1002, 64] width 76 height 15
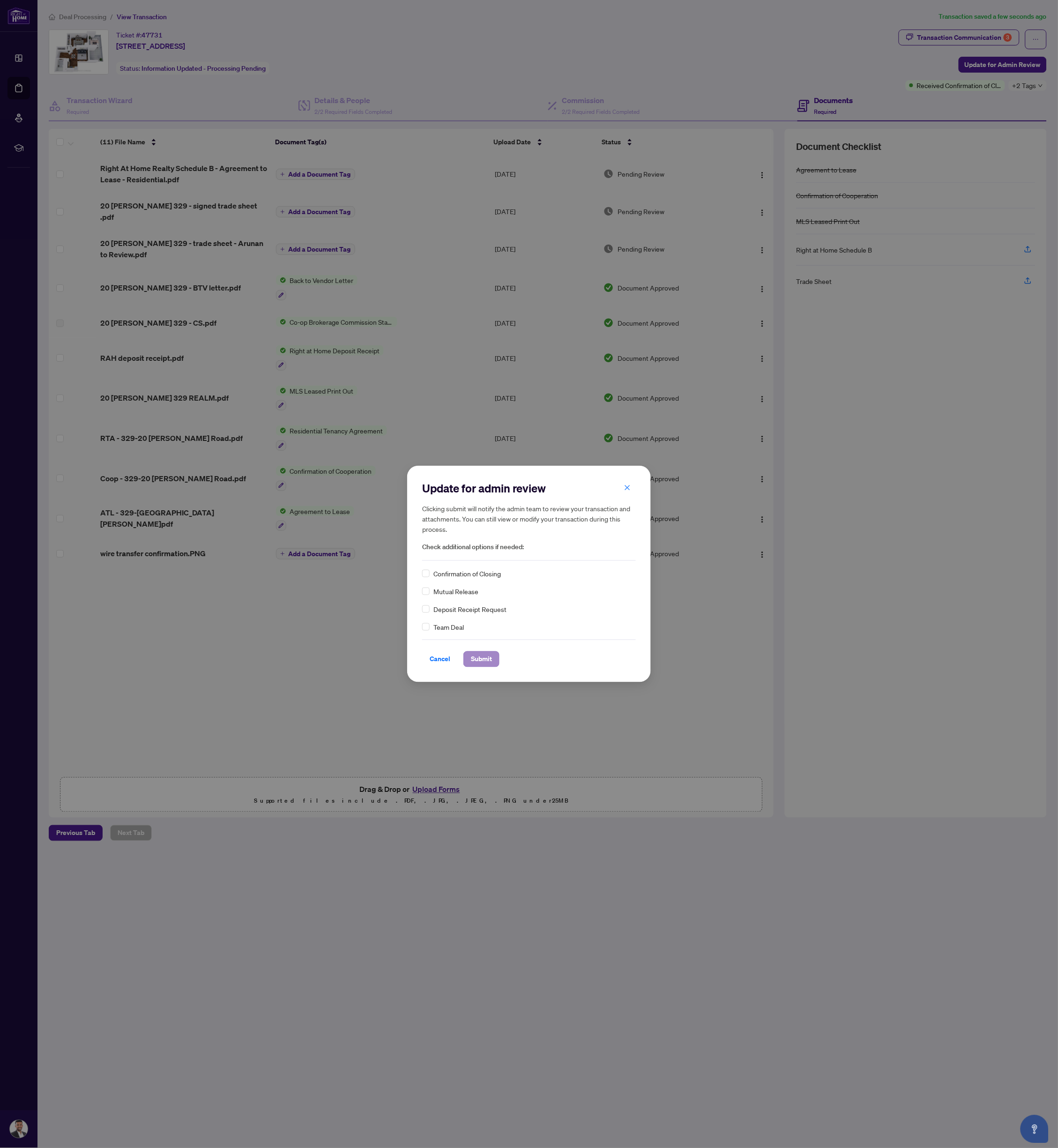
click at [482, 658] on span "Submit" at bounding box center [482, 659] width 21 height 15
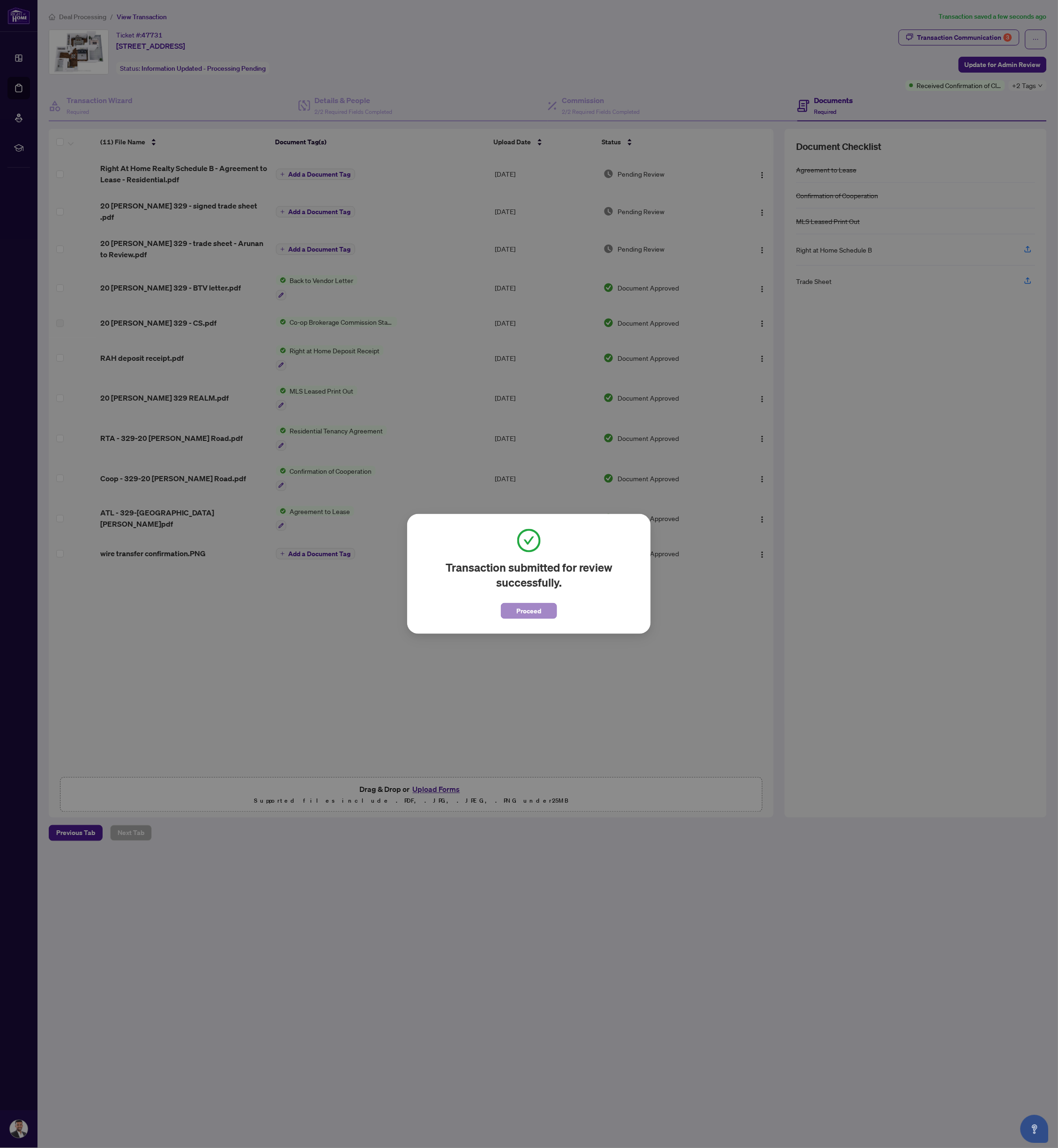
click at [519, 611] on span "Proceed" at bounding box center [529, 611] width 25 height 15
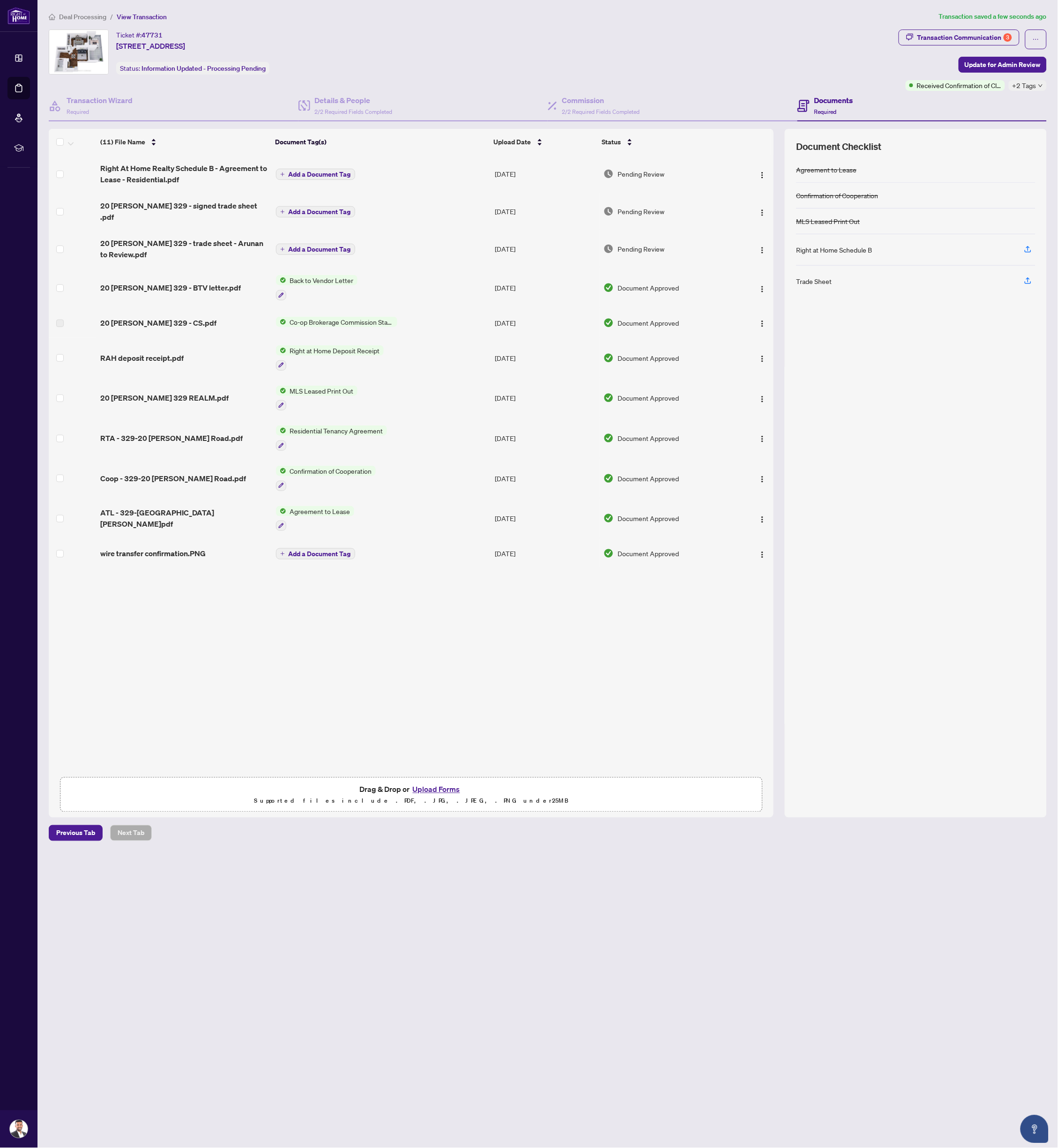
click at [473, 610] on div "Right At Home Realty Schedule B - Agreement to Lease - Residential.pdf Add a Do…" at bounding box center [411, 464] width 725 height 618
